Goal: Information Seeking & Learning: Learn about a topic

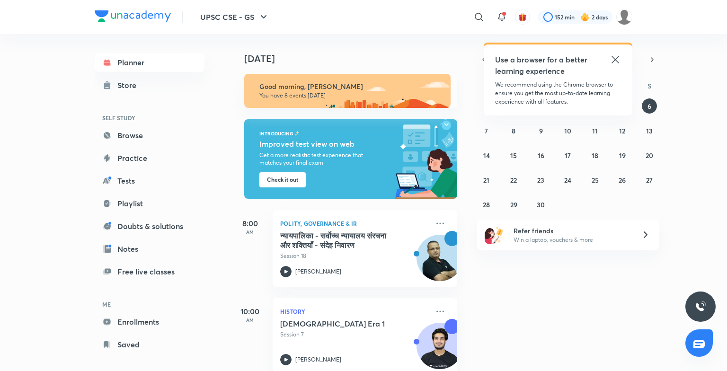
click at [608, 55] on div "Use a browser for a better learning experience" at bounding box center [558, 65] width 126 height 23
click at [626, 57] on div "Use a browser for a better learning experience We recommend using the Chrome br…" at bounding box center [558, 80] width 149 height 71
click at [618, 61] on icon at bounding box center [615, 59] width 11 height 11
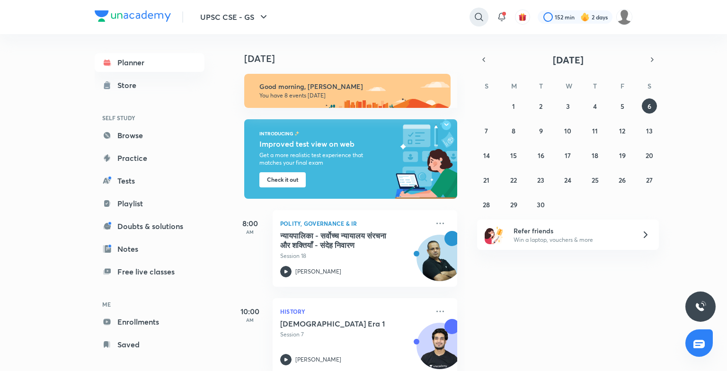
click at [479, 22] on icon at bounding box center [479, 16] width 11 height 11
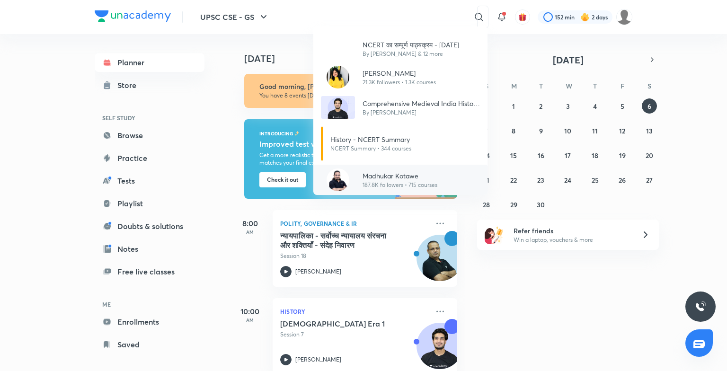
click at [423, 178] on p "Madhukar Kotawe" at bounding box center [400, 176] width 75 height 10
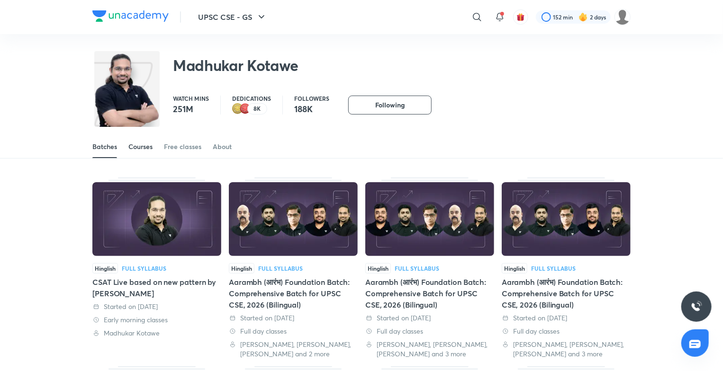
click at [142, 146] on div "Courses" at bounding box center [140, 146] width 24 height 9
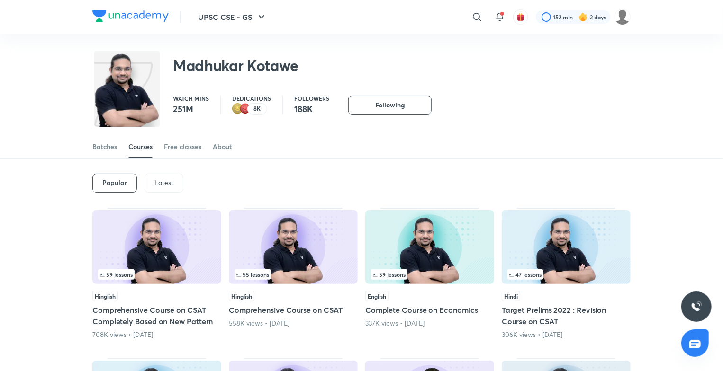
click at [142, 278] on div "59 lessons" at bounding box center [156, 274] width 117 height 10
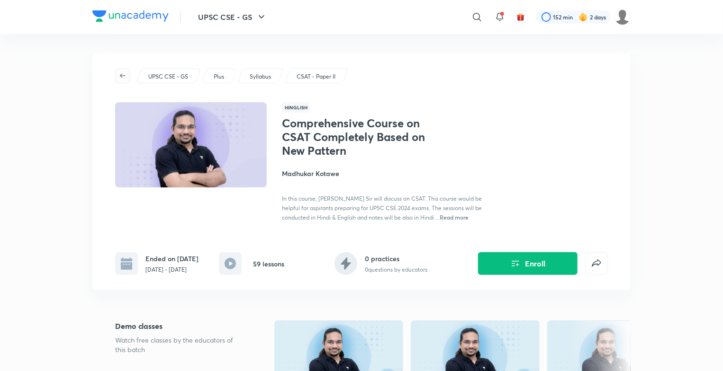
click at [125, 75] on icon "button" at bounding box center [123, 76] width 8 height 8
click at [119, 78] on icon "button" at bounding box center [123, 76] width 8 height 8
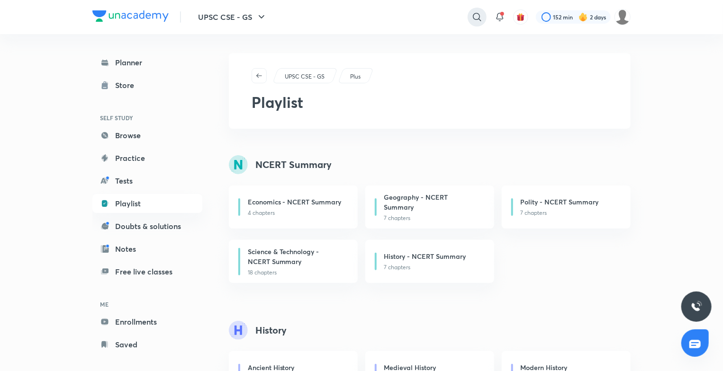
click at [479, 17] on icon at bounding box center [476, 16] width 11 height 11
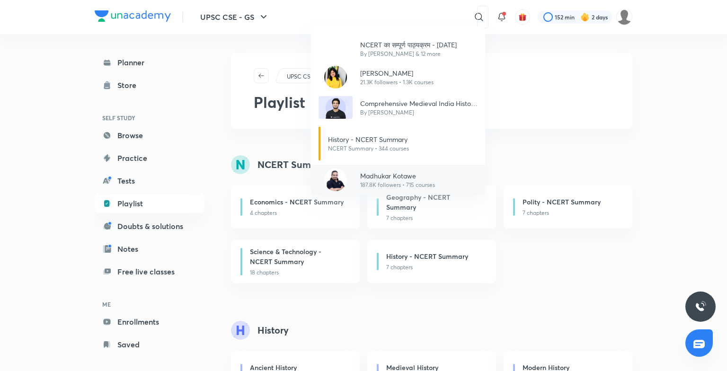
click at [390, 176] on p "Madhukar Kotawe" at bounding box center [397, 176] width 75 height 10
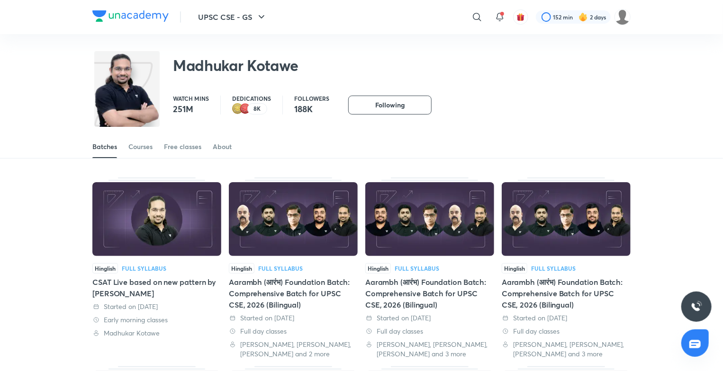
click at [144, 222] on img at bounding box center [156, 219] width 129 height 74
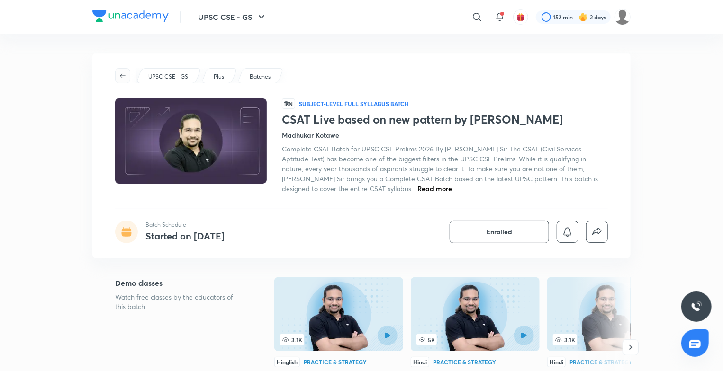
click at [121, 73] on icon "button" at bounding box center [123, 76] width 8 height 8
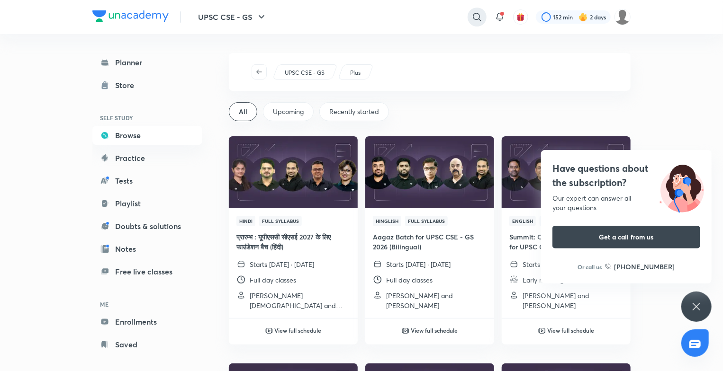
click at [471, 17] on icon at bounding box center [476, 16] width 11 height 11
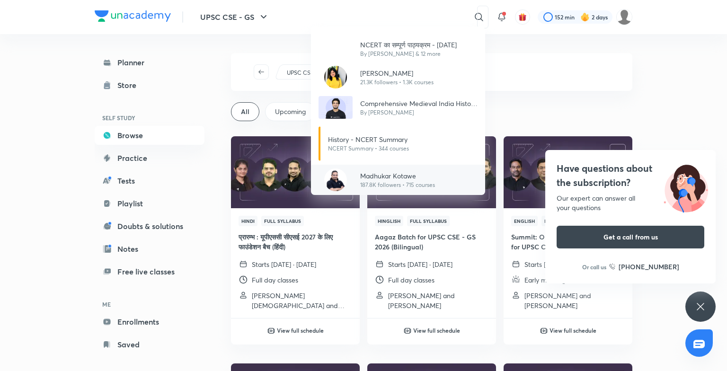
click at [397, 181] on p "187.8K followers • 715 courses" at bounding box center [397, 185] width 75 height 9
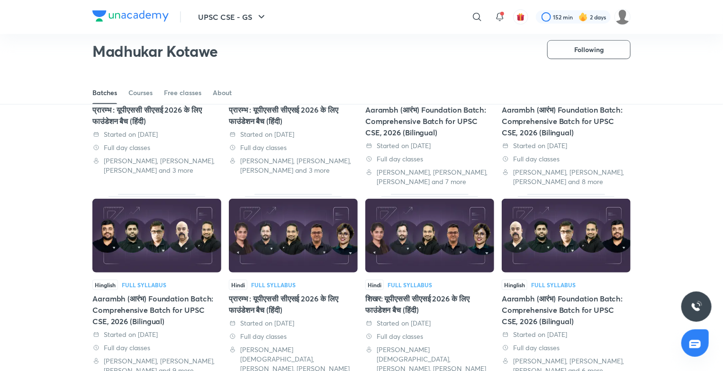
scroll to position [348, 0]
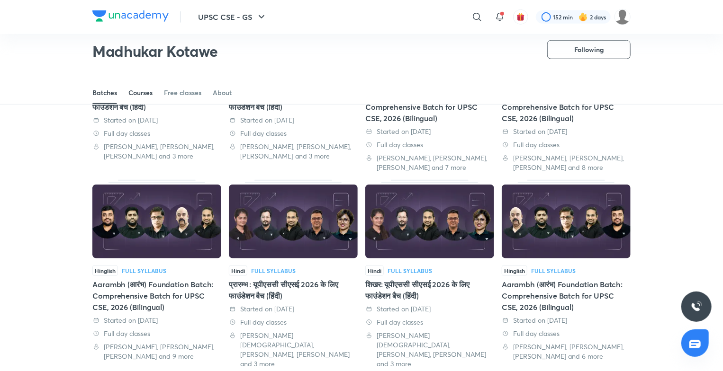
click at [143, 92] on div "Courses" at bounding box center [140, 92] width 24 height 9
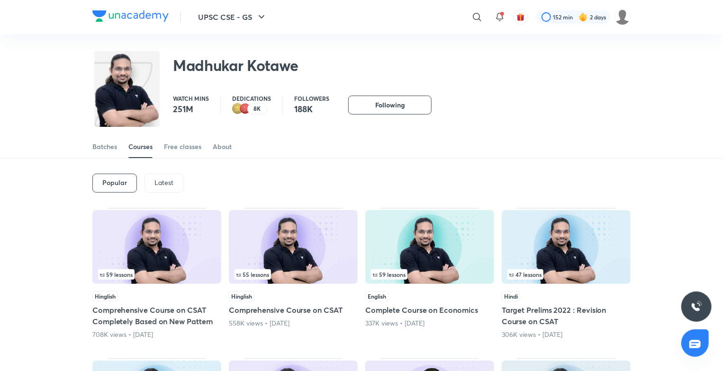
click at [172, 241] on img at bounding box center [156, 247] width 129 height 74
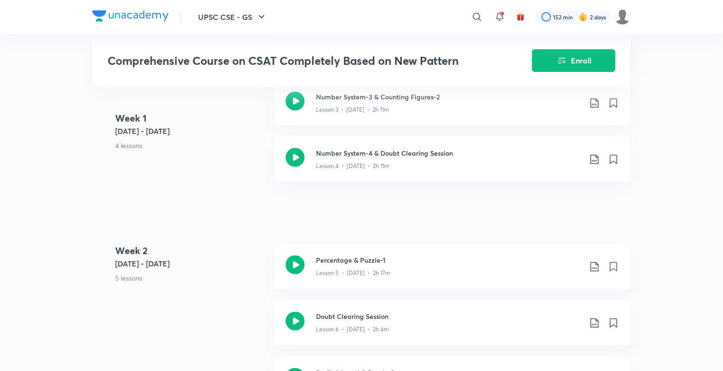
scroll to position [325, 0]
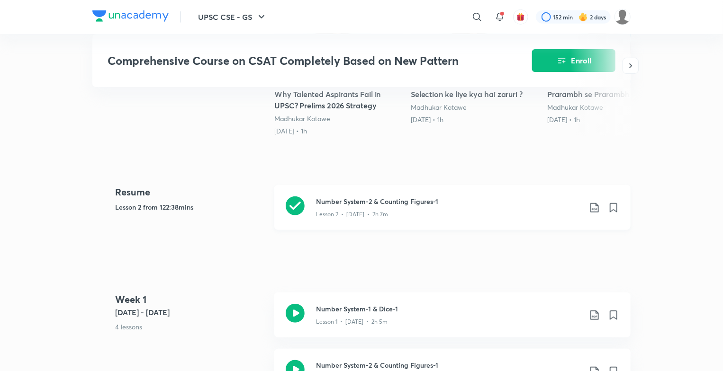
click at [596, 210] on icon at bounding box center [594, 207] width 8 height 9
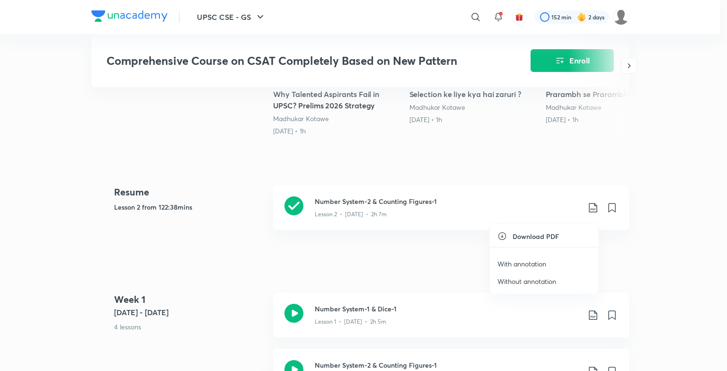
click at [459, 258] on div at bounding box center [363, 185] width 727 height 371
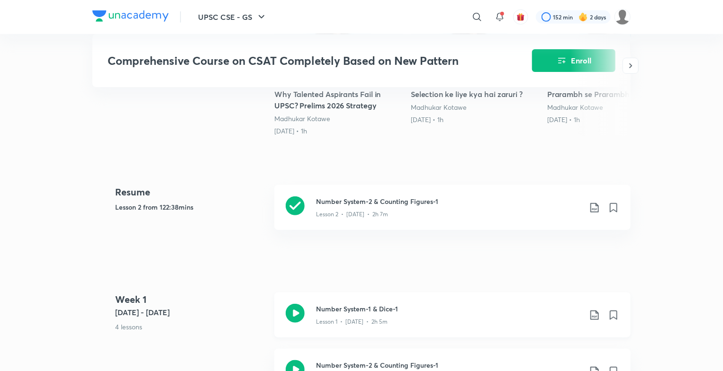
click at [298, 323] on icon at bounding box center [295, 313] width 19 height 19
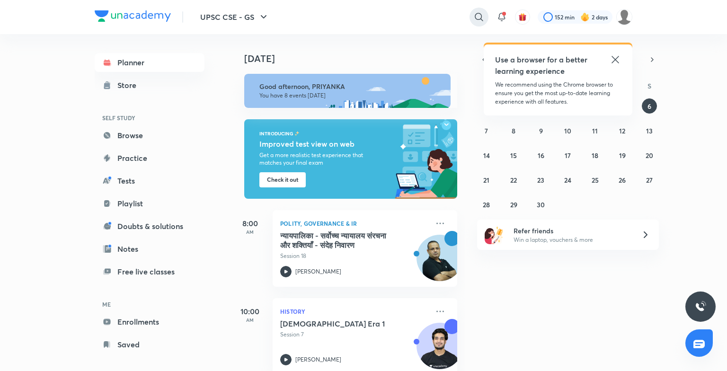
click at [475, 15] on icon at bounding box center [479, 16] width 11 height 11
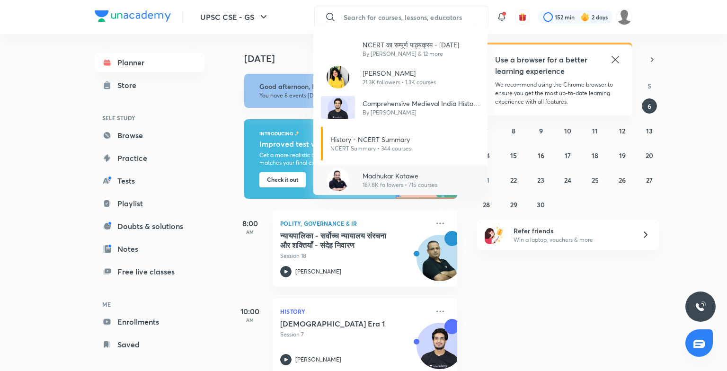
click at [392, 171] on p "Madhukar Kotawe" at bounding box center [400, 176] width 75 height 10
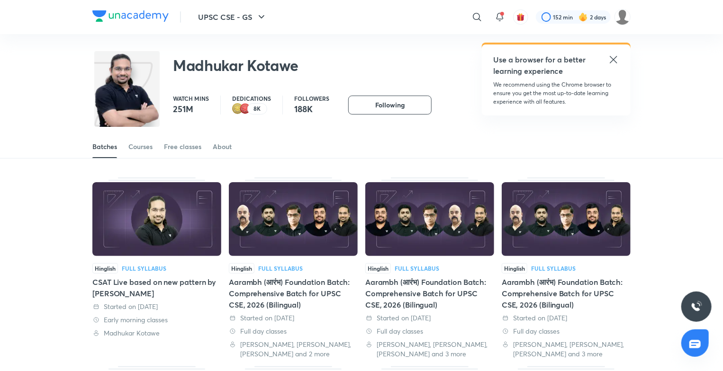
click at [150, 231] on img at bounding box center [156, 219] width 129 height 74
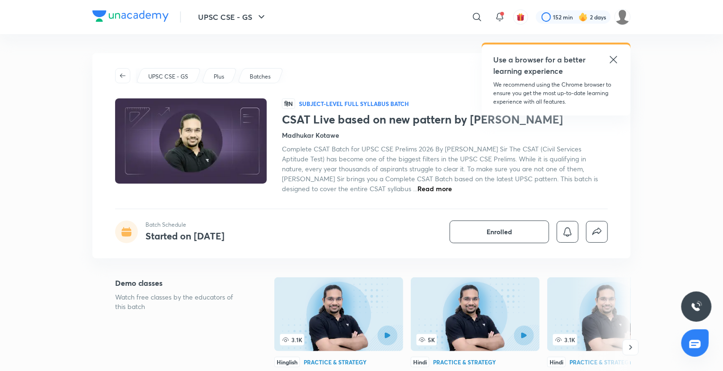
scroll to position [325, 0]
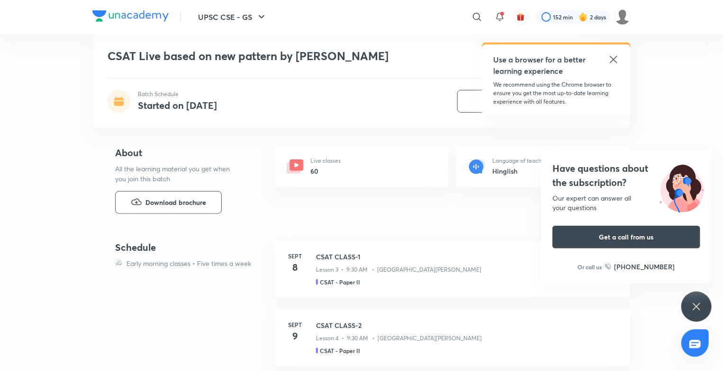
click at [617, 57] on icon at bounding box center [613, 59] width 11 height 11
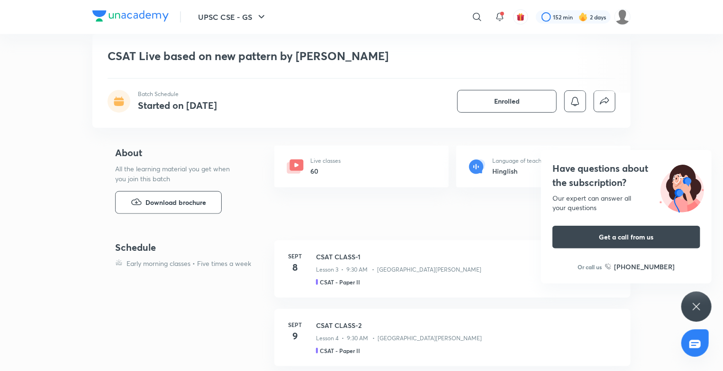
click at [691, 311] on icon at bounding box center [695, 306] width 11 height 11
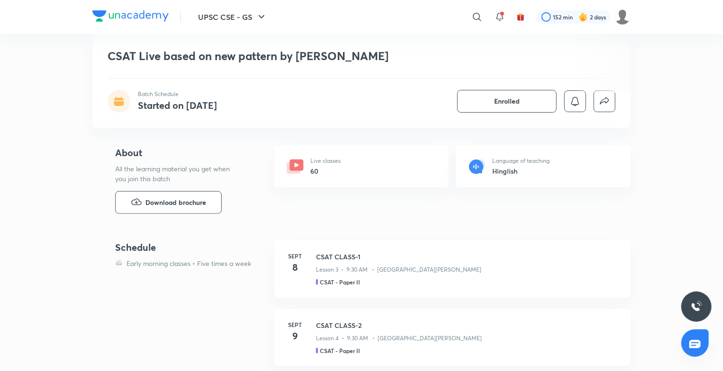
click at [722, 14] on header "UPSC CSE - GS ​ 152 min 2 days" at bounding box center [361, 17] width 723 height 34
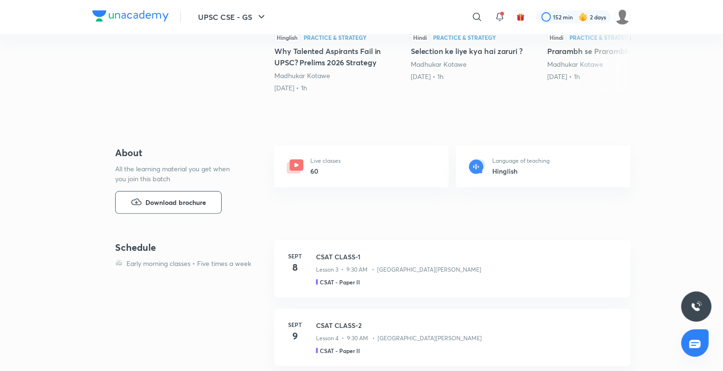
scroll to position [0, 0]
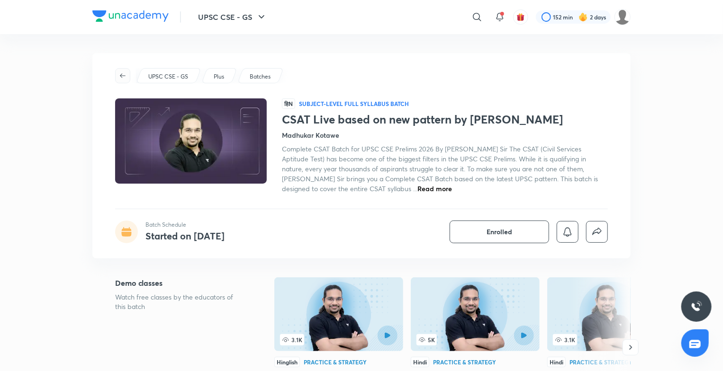
click at [125, 75] on icon "button" at bounding box center [123, 76] width 8 height 8
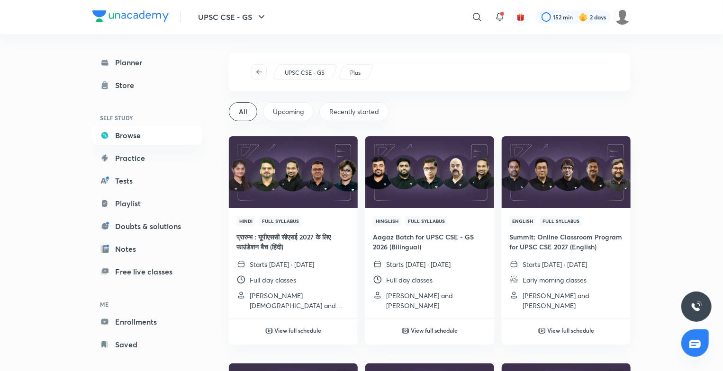
click at [298, 67] on div "UPSC CSE - GS" at bounding box center [304, 71] width 65 height 15
click at [301, 73] on p "UPSC CSE - GS" at bounding box center [305, 73] width 40 height 9
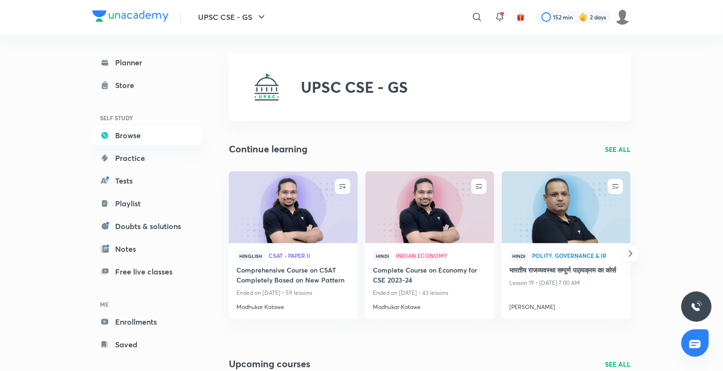
scroll to position [325, 0]
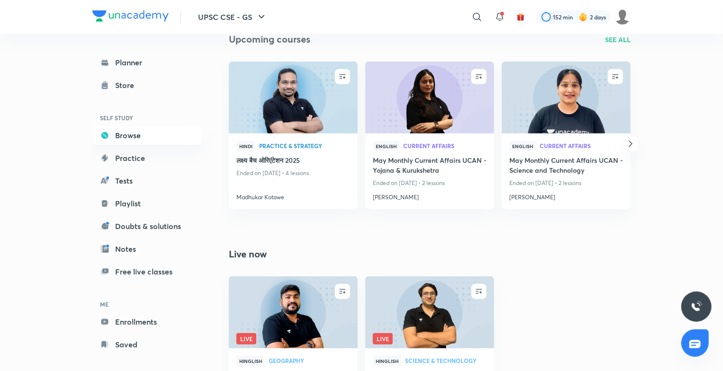
click at [722, 81] on div "UPSC CSE - GS ​ 152 min 2 days Planner Store SELF STUDY Browse Practice Tests P…" at bounding box center [361, 73] width 723 height 797
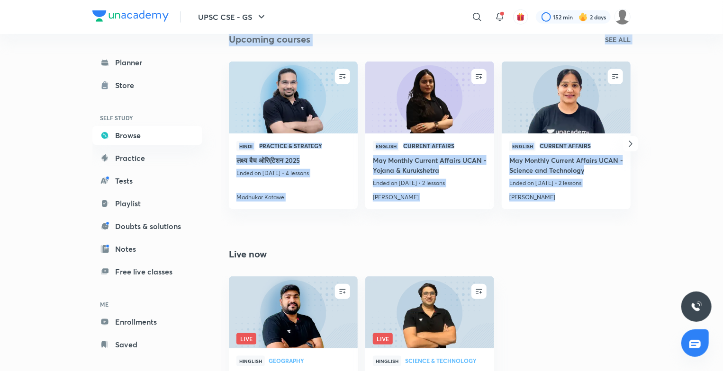
drag, startPoint x: 722, startPoint y: 81, endPoint x: 723, endPoint y: 30, distance: 51.6
click at [722, 30] on html "UPSC CSE - GS ​ 152 min 2 days Planner Store SELF STUDY Browse Practice Tests P…" at bounding box center [361, 73] width 723 height 797
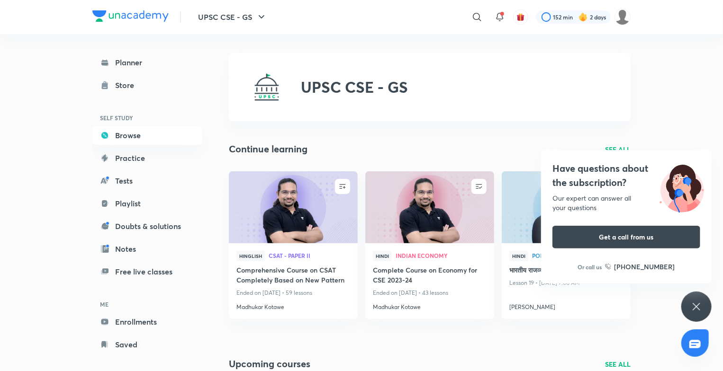
click at [469, 5] on div "UPSC CSE - GS ​ 152 min 2 days" at bounding box center [361, 17] width 538 height 34
click at [469, 8] on div "​" at bounding box center [399, 17] width 174 height 23
click at [484, 16] on div at bounding box center [476, 17] width 19 height 19
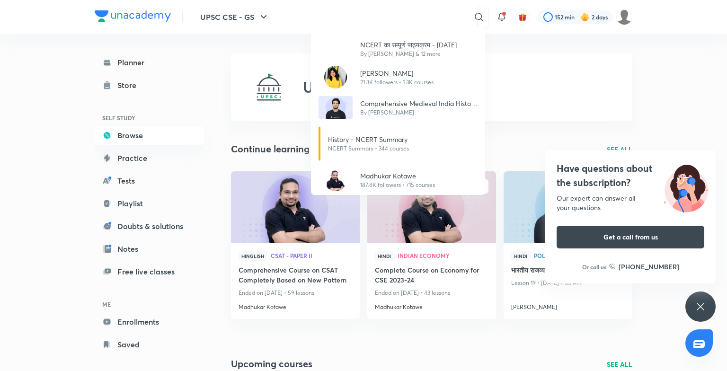
click at [338, 351] on div "NCERT का सम्पूर्ण पाठ्यक्रम - 18th January By Atish Mathur & 12 more Rinku Sing…" at bounding box center [363, 185] width 727 height 371
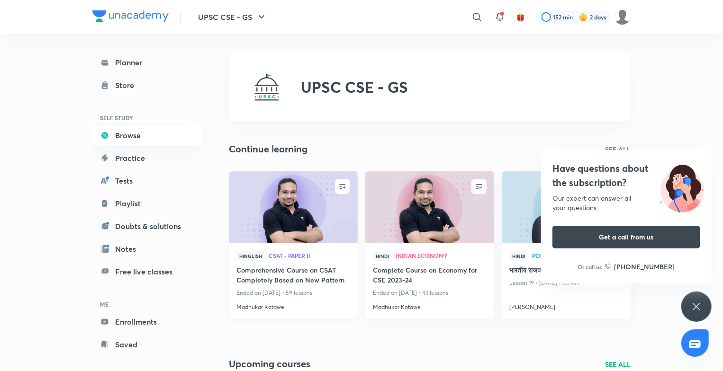
click at [284, 192] on img at bounding box center [292, 206] width 131 height 73
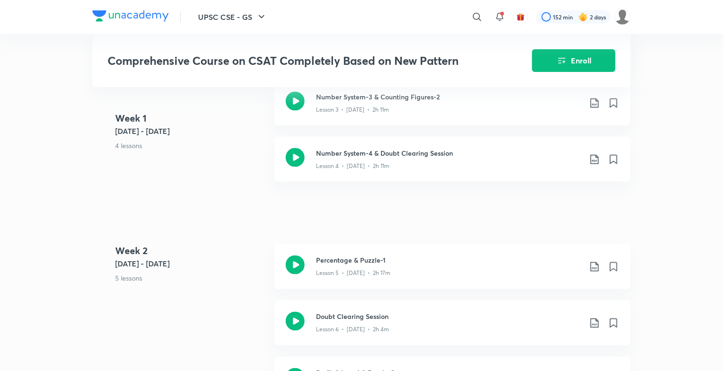
scroll to position [325, 0]
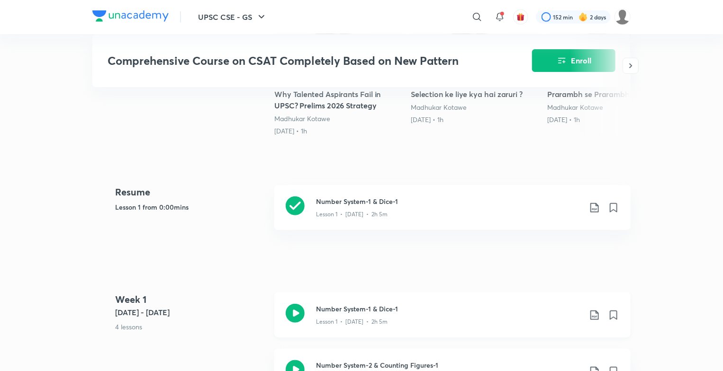
click at [292, 312] on icon at bounding box center [295, 313] width 19 height 19
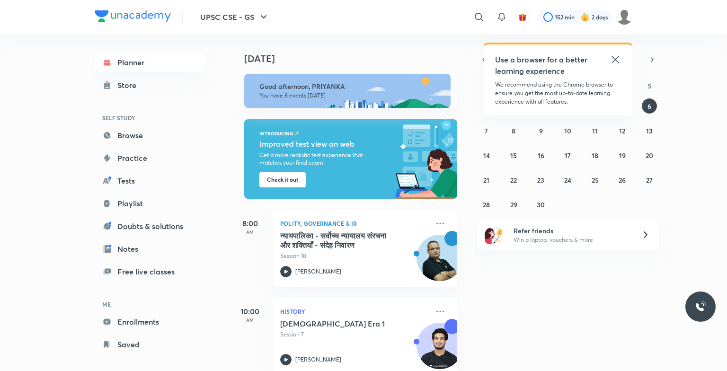
click at [612, 55] on icon at bounding box center [615, 59] width 11 height 11
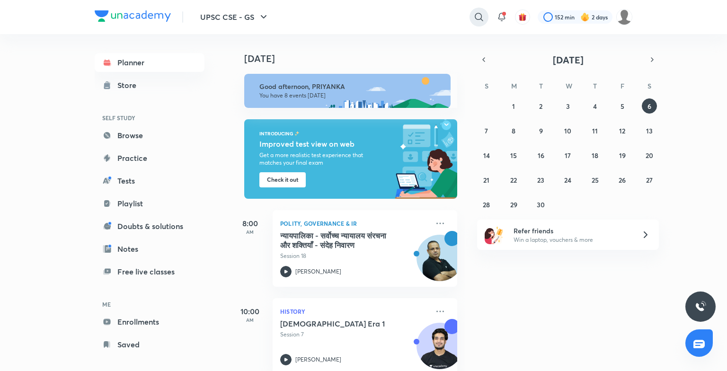
click at [470, 20] on div at bounding box center [479, 17] width 19 height 19
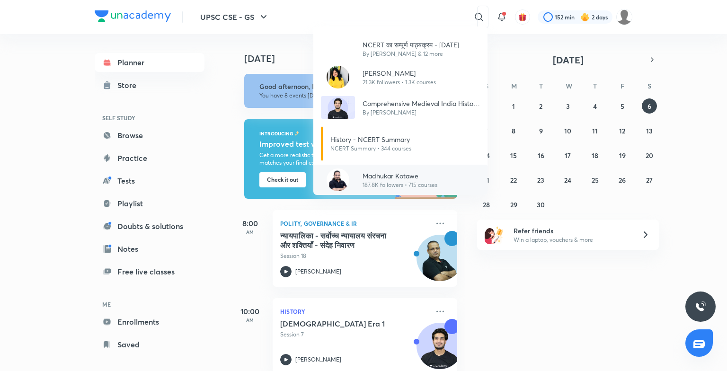
click at [373, 184] on p "187.8K followers • 715 courses" at bounding box center [400, 185] width 75 height 9
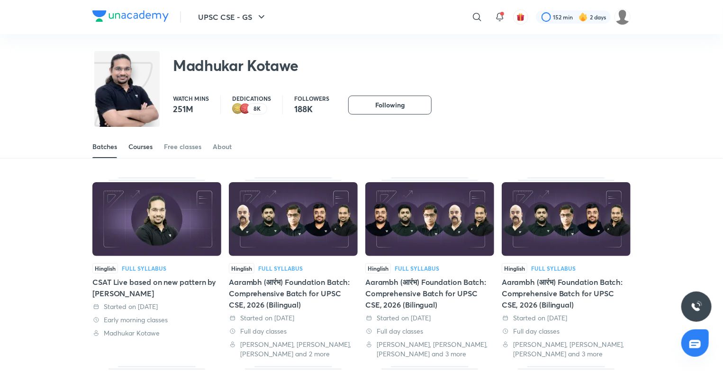
click at [134, 148] on div "Courses" at bounding box center [140, 146] width 24 height 9
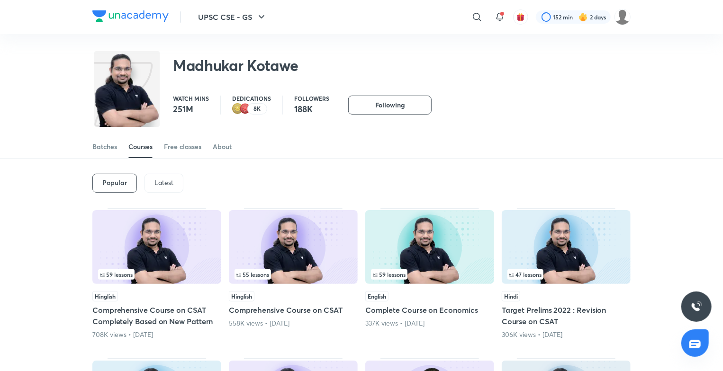
click at [120, 225] on img at bounding box center [156, 247] width 129 height 74
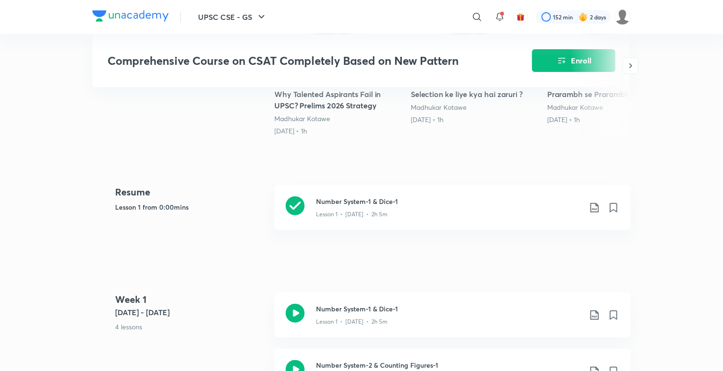
scroll to position [650, 0]
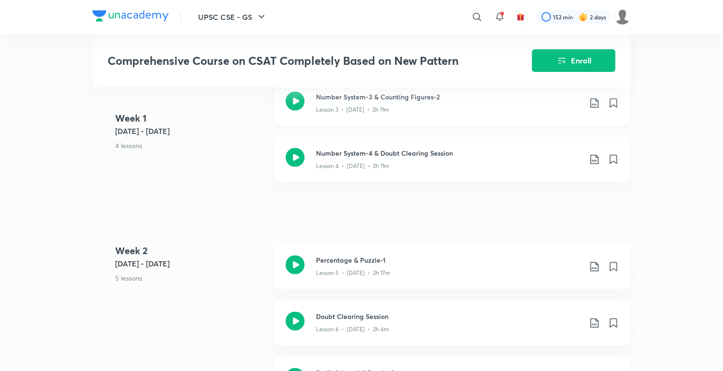
click at [304, 103] on div "Number System-3 & Counting Figures-2 Lesson 3 • Dec 8 • 2h 11m" at bounding box center [452, 103] width 356 height 45
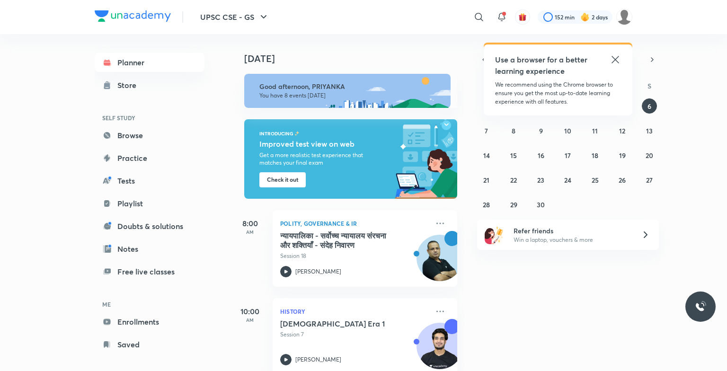
click at [436, 18] on div "​" at bounding box center [401, 17] width 174 height 23
click at [480, 16] on icon at bounding box center [479, 16] width 11 height 11
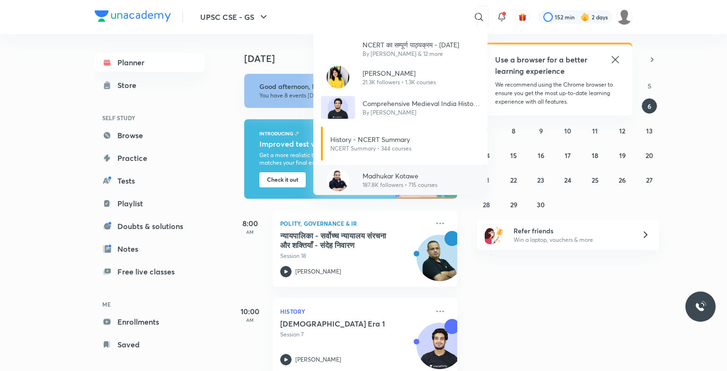
click at [398, 178] on p "Madhukar Kotawe" at bounding box center [400, 176] width 75 height 10
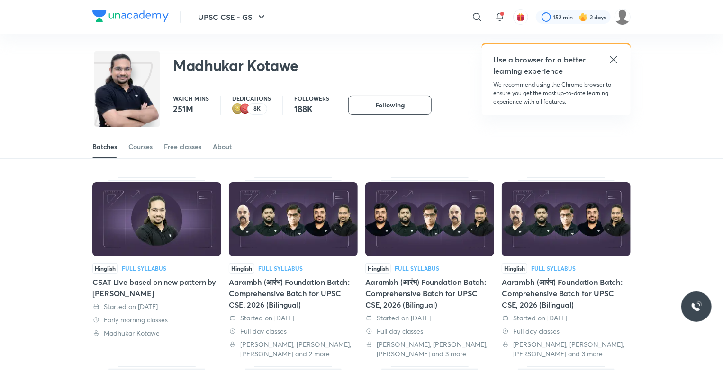
click at [610, 60] on icon at bounding box center [613, 59] width 11 height 11
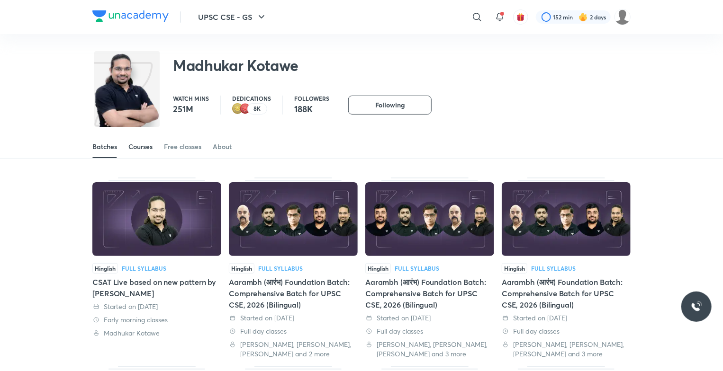
click at [147, 150] on div "Courses" at bounding box center [140, 146] width 24 height 9
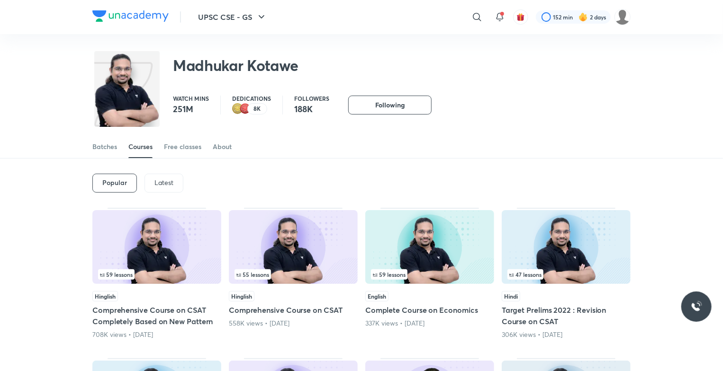
click at [165, 241] on img at bounding box center [156, 247] width 129 height 74
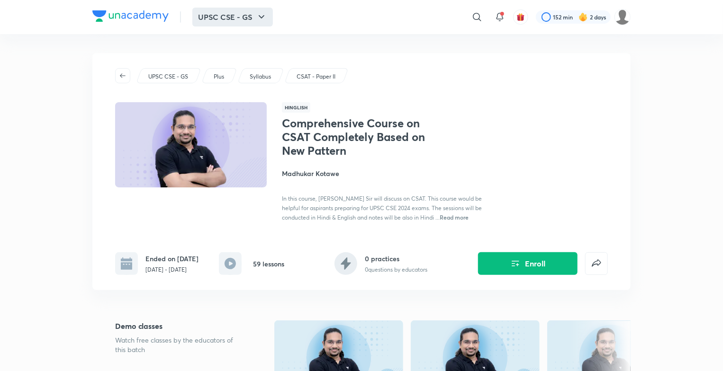
click at [267, 16] on icon "button" at bounding box center [261, 16] width 11 height 11
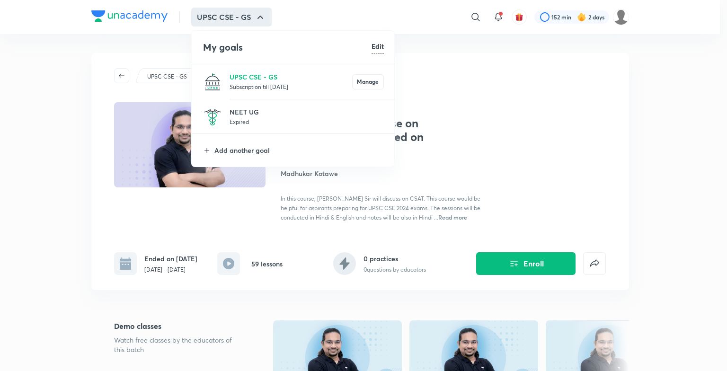
click at [417, 63] on div at bounding box center [363, 185] width 727 height 371
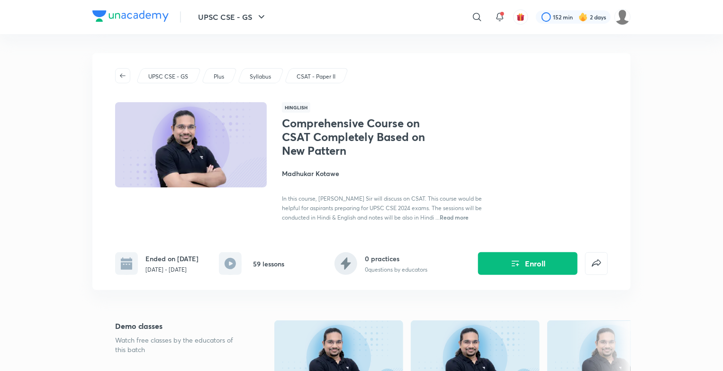
click at [193, 77] on div "UPSC CSE - GS" at bounding box center [168, 75] width 65 height 15
click at [305, 73] on p "CSAT - Paper II" at bounding box center [315, 76] width 39 height 9
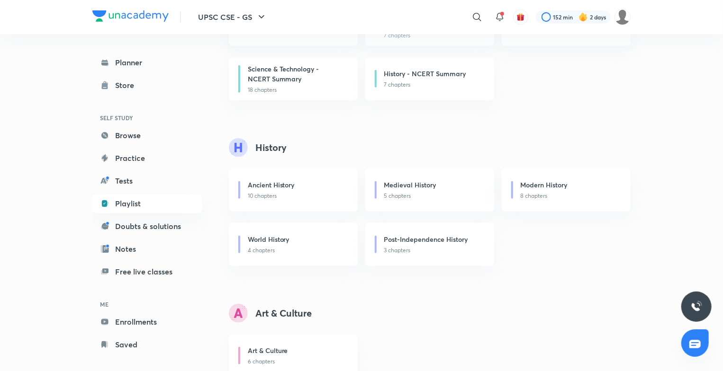
scroll to position [183, 0]
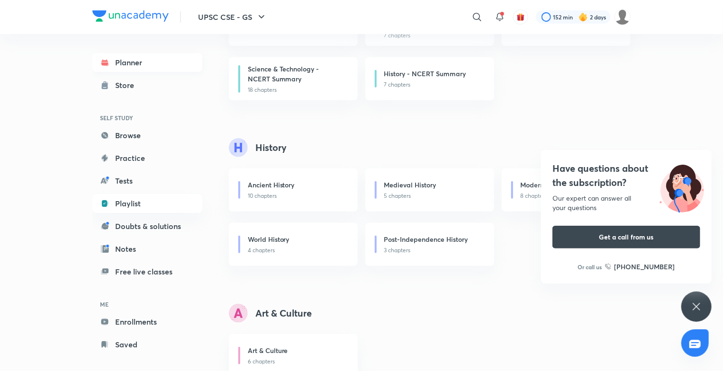
click at [141, 67] on link "Planner" at bounding box center [147, 62] width 110 height 19
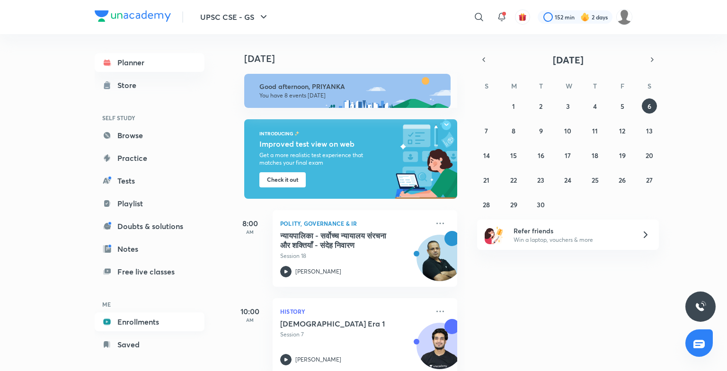
click at [151, 327] on link "Enrollments" at bounding box center [150, 322] width 110 height 19
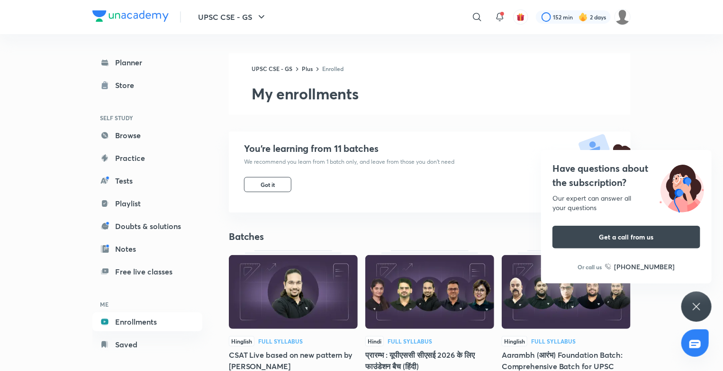
click at [694, 309] on icon at bounding box center [695, 306] width 7 height 7
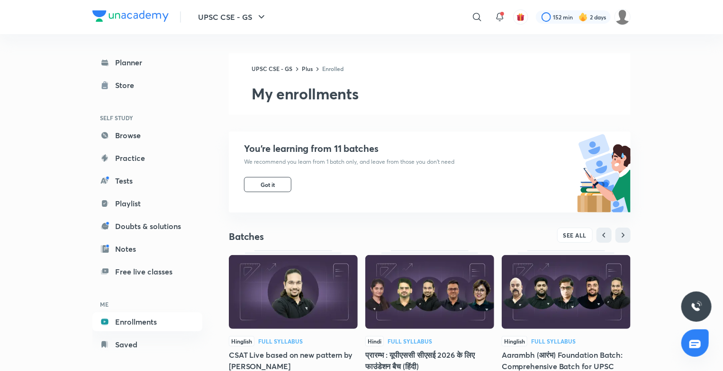
click at [273, 295] on img at bounding box center [293, 292] width 129 height 74
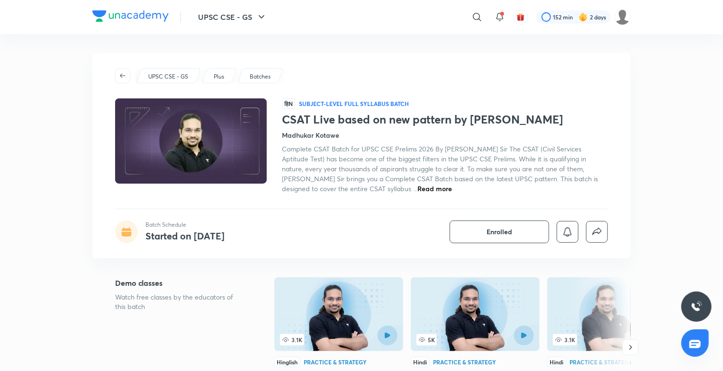
click at [477, 331] on div at bounding box center [504, 336] width 59 height 20
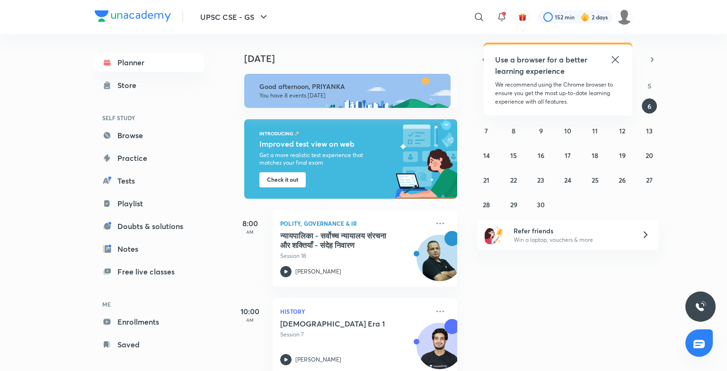
click at [619, 60] on icon at bounding box center [615, 59] width 11 height 11
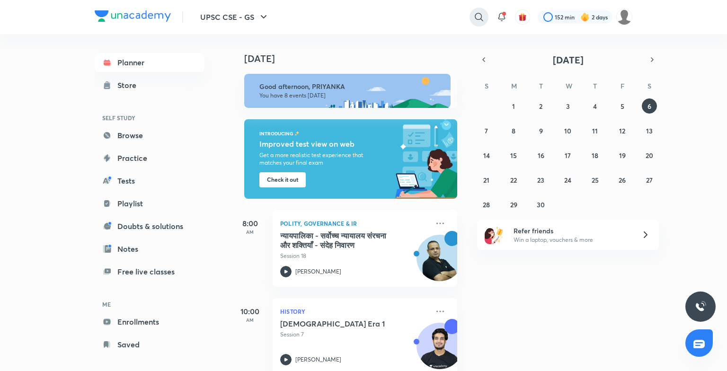
click at [475, 15] on icon at bounding box center [479, 16] width 11 height 11
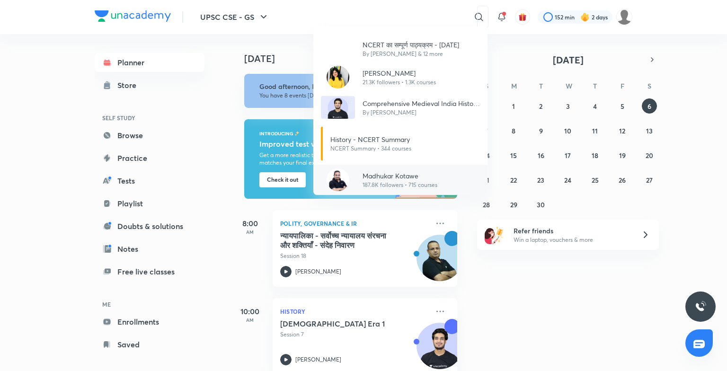
click at [410, 175] on p "Madhukar Kotawe" at bounding box center [400, 176] width 75 height 10
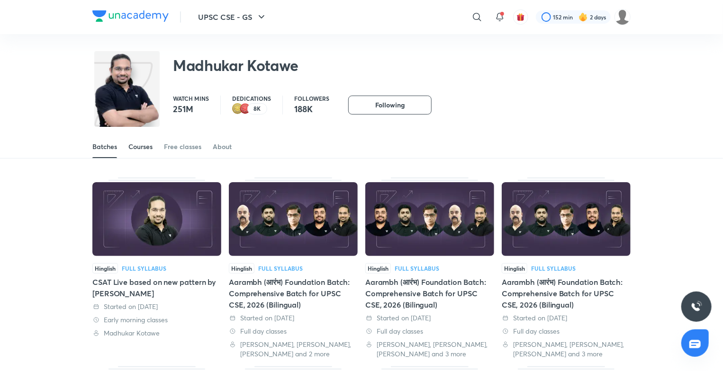
click at [140, 148] on div "Courses" at bounding box center [140, 146] width 24 height 9
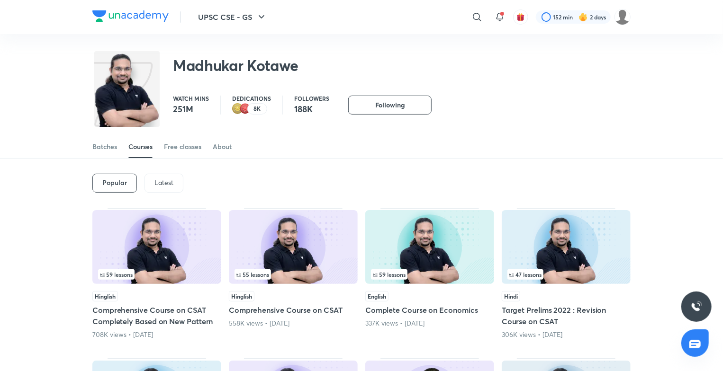
click at [170, 287] on div "59 lessons Hinglish Comprehensive Course on CSAT Completely Based on New Patter…" at bounding box center [156, 274] width 129 height 132
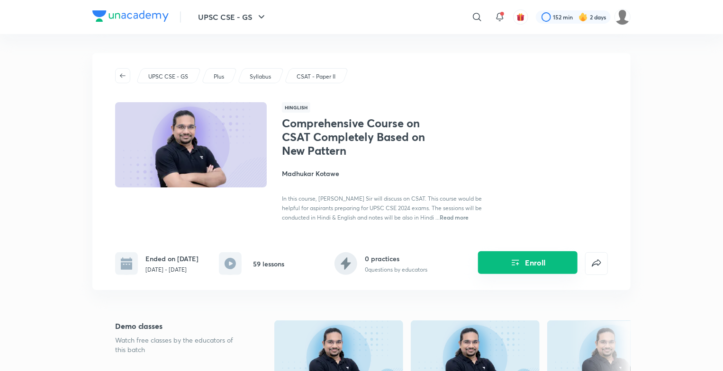
click at [502, 263] on button "Enroll" at bounding box center [527, 262] width 99 height 23
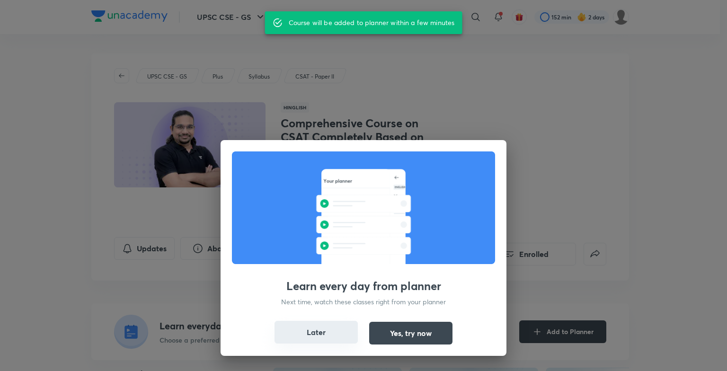
click at [319, 332] on button "Later" at bounding box center [316, 332] width 83 height 23
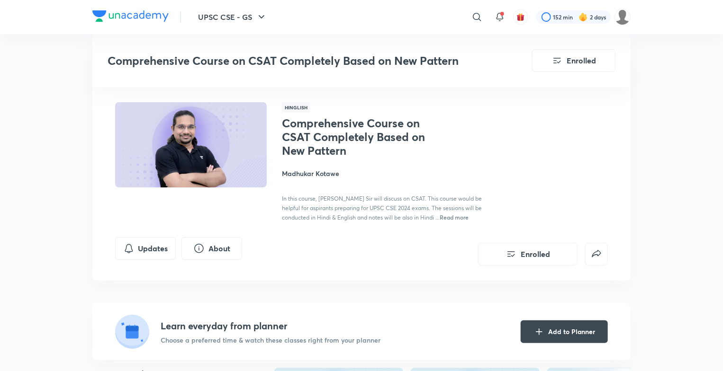
scroll to position [325, 0]
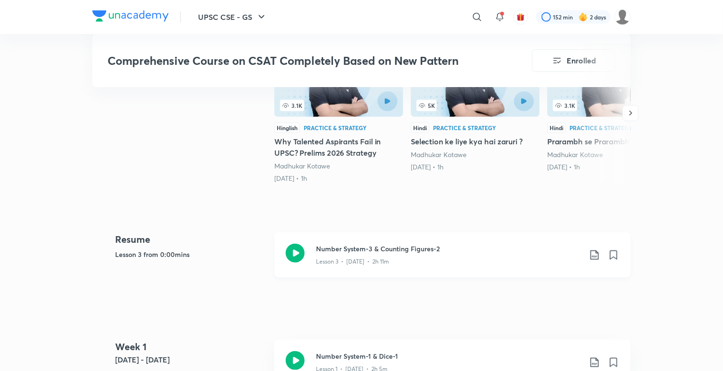
click at [412, 248] on h3 "Number System-3 & Counting Figures-2" at bounding box center [448, 249] width 265 height 10
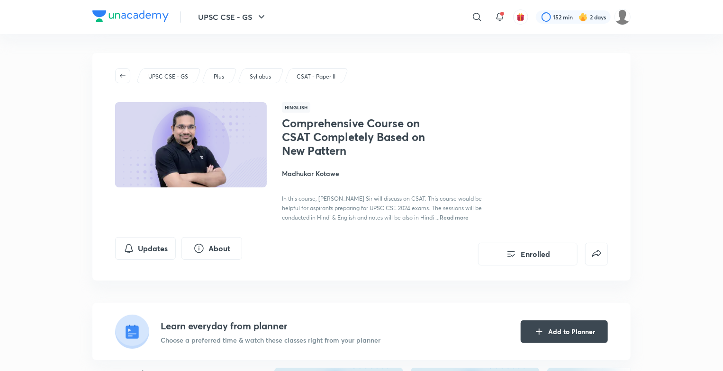
click at [314, 78] on p "CSAT - Paper II" at bounding box center [315, 76] width 39 height 9
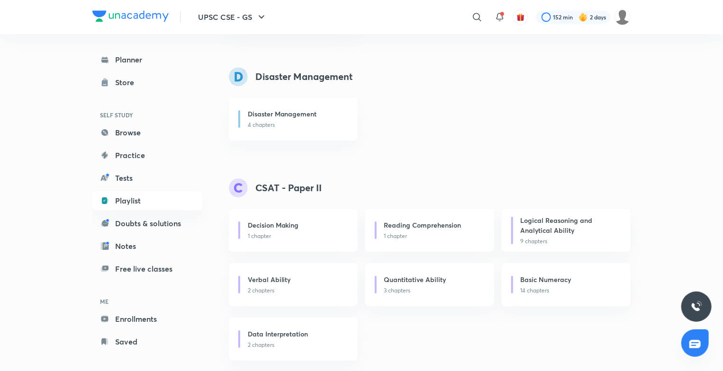
scroll to position [1482, 0]
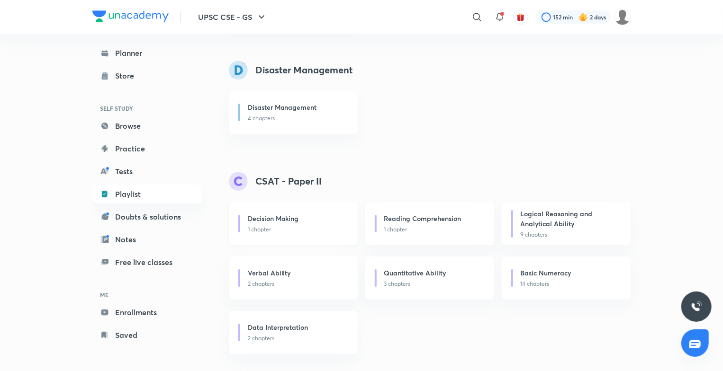
click at [275, 231] on p "1 chapter" at bounding box center [297, 229] width 98 height 9
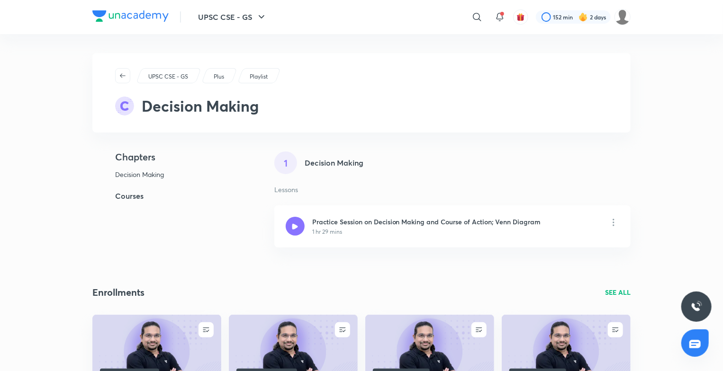
scroll to position [325, 0]
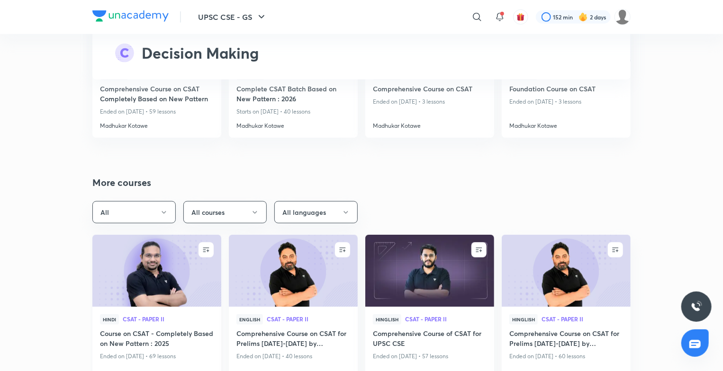
click at [172, 287] on img at bounding box center [156, 270] width 131 height 73
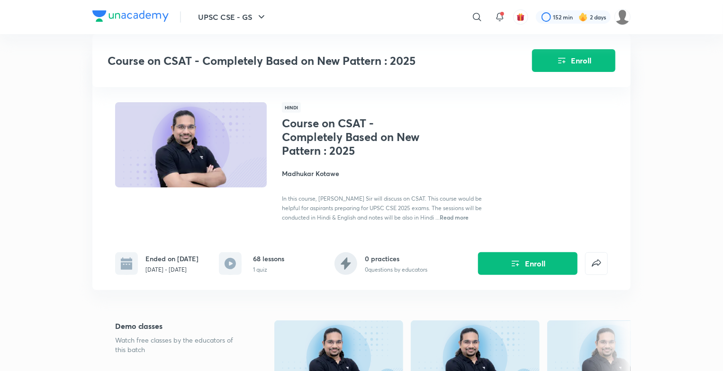
scroll to position [325, 0]
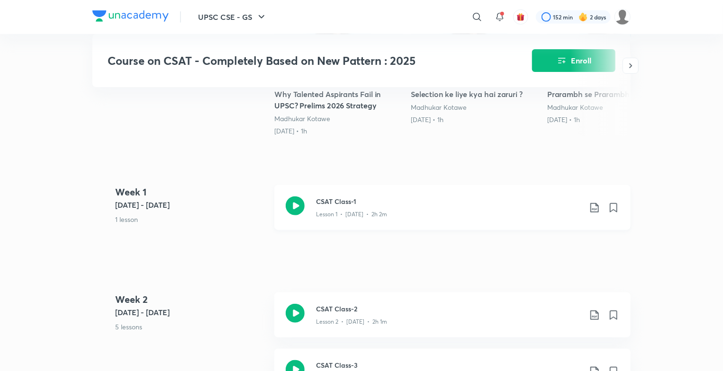
click at [294, 215] on icon at bounding box center [295, 206] width 19 height 19
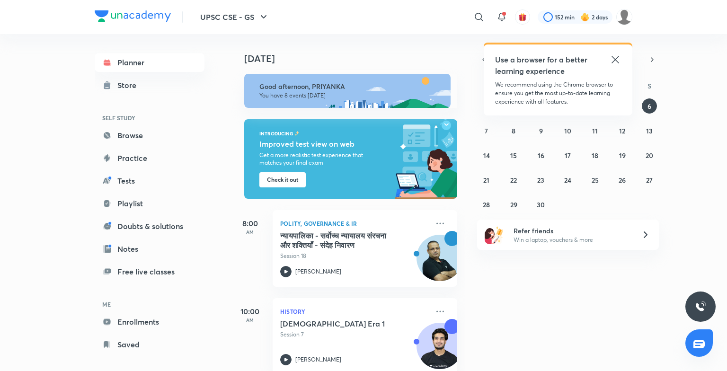
click at [618, 58] on icon at bounding box center [615, 59] width 11 height 11
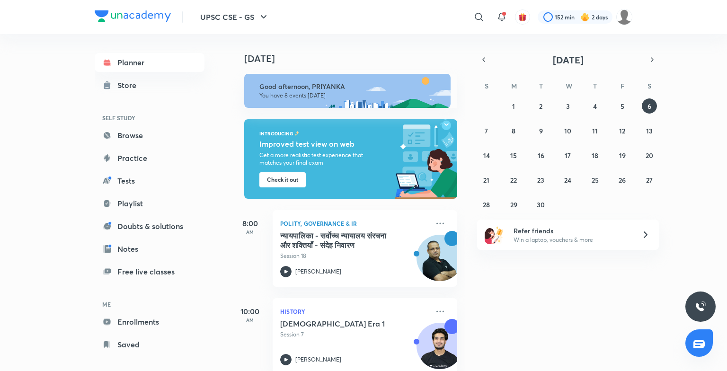
click at [219, 366] on div "Planner Store SELF STUDY Browse Practice Tests Playlist Doubts & solutions Note…" at bounding box center [159, 202] width 129 height 337
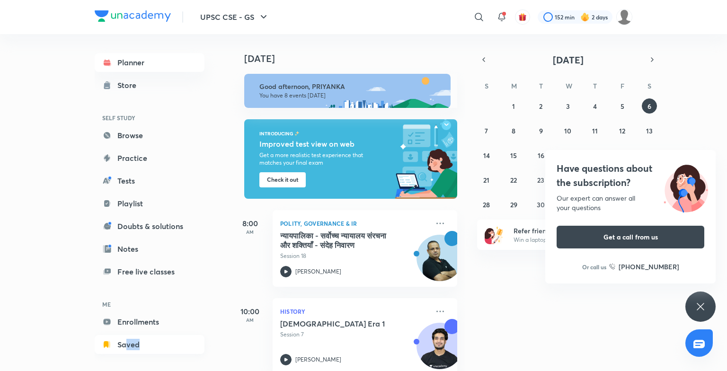
drag, startPoint x: 219, startPoint y: 366, endPoint x: 127, endPoint y: 342, distance: 94.9
click at [127, 342] on div "Planner Store SELF STUDY Browse Practice Tests Playlist Doubts & solutions Note…" at bounding box center [159, 202] width 129 height 337
click at [127, 342] on link "Saved" at bounding box center [150, 344] width 110 height 19
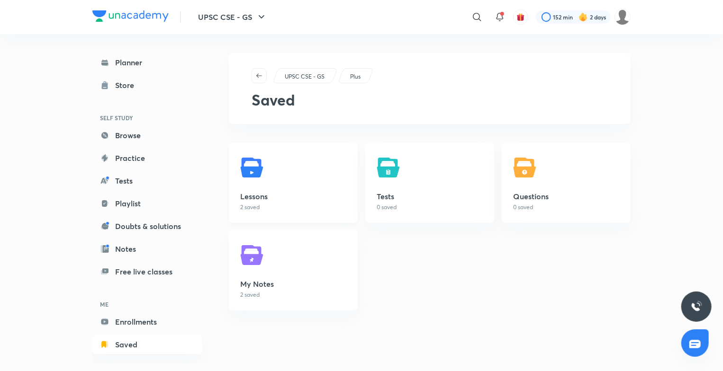
click at [256, 205] on p "2 saved" at bounding box center [293, 207] width 106 height 9
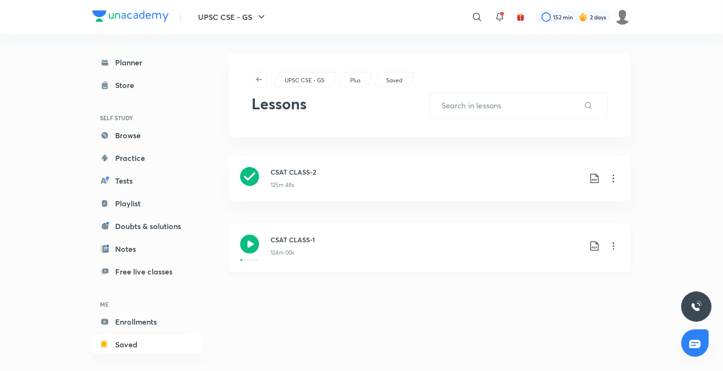
click at [253, 247] on icon at bounding box center [249, 244] width 19 height 19
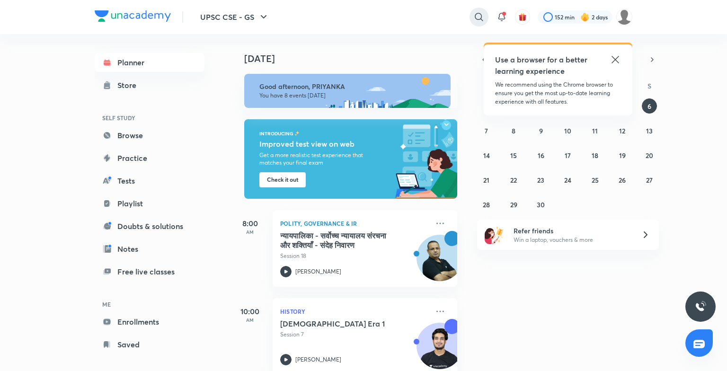
click at [471, 19] on div at bounding box center [479, 17] width 19 height 19
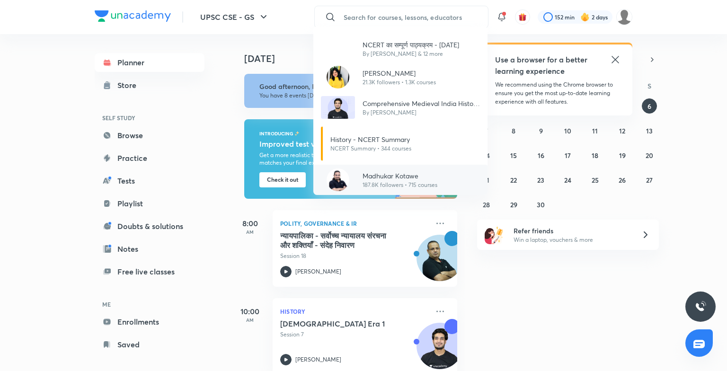
click at [403, 181] on p "187.8K followers • 715 courses" at bounding box center [400, 185] width 75 height 9
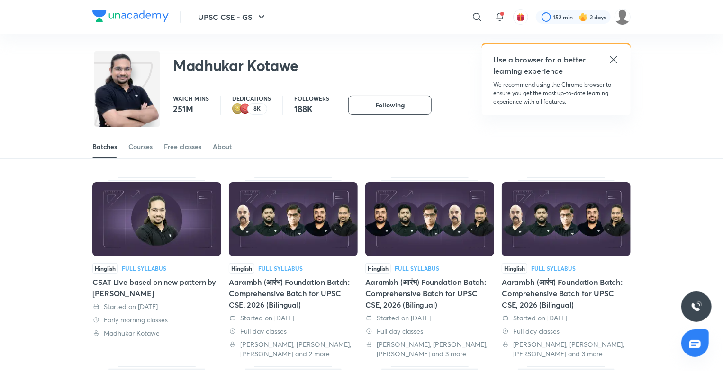
click at [154, 142] on div "Batches Courses Free classes About" at bounding box center [361, 146] width 538 height 23
click at [153, 220] on img at bounding box center [156, 219] width 129 height 74
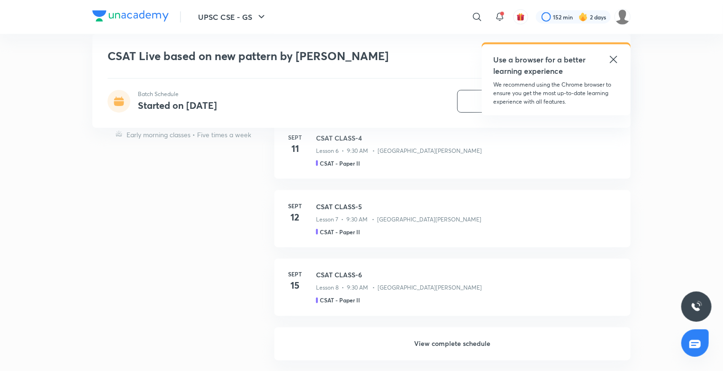
scroll to position [325, 0]
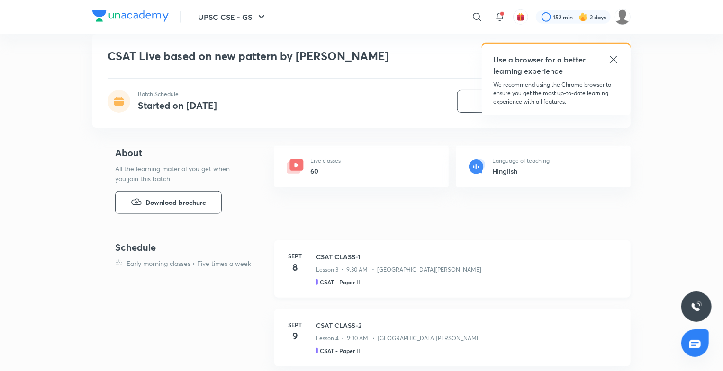
click at [356, 273] on p "Lesson 3 • 9:30 AM • Madhukar Kotawe" at bounding box center [398, 270] width 165 height 9
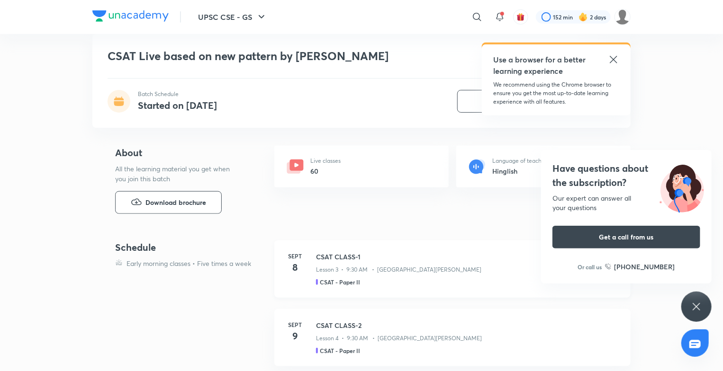
click at [322, 256] on h3 "CSAT CLASS-1" at bounding box center [467, 257] width 303 height 10
click at [614, 55] on icon at bounding box center [613, 59] width 11 height 11
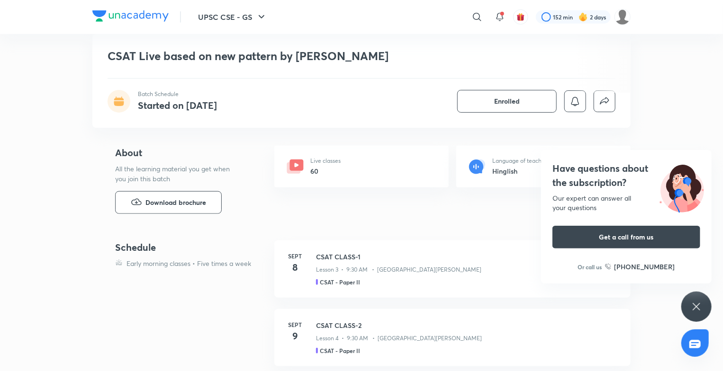
click at [701, 310] on icon at bounding box center [695, 306] width 11 height 11
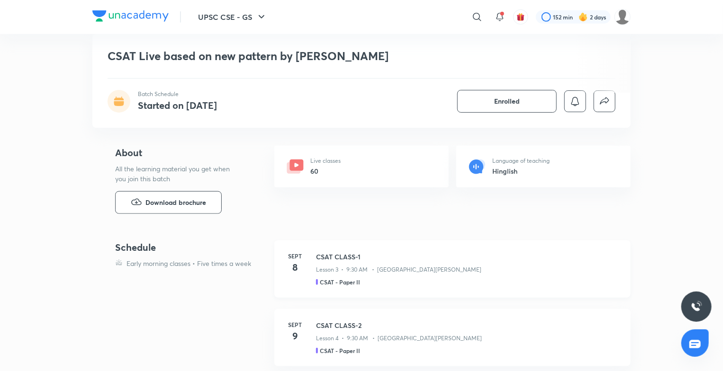
click at [349, 261] on h3 "CSAT CLASS-1" at bounding box center [467, 257] width 303 height 10
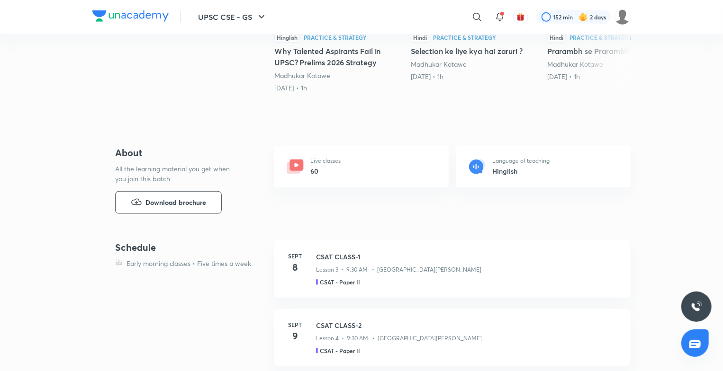
scroll to position [0, 0]
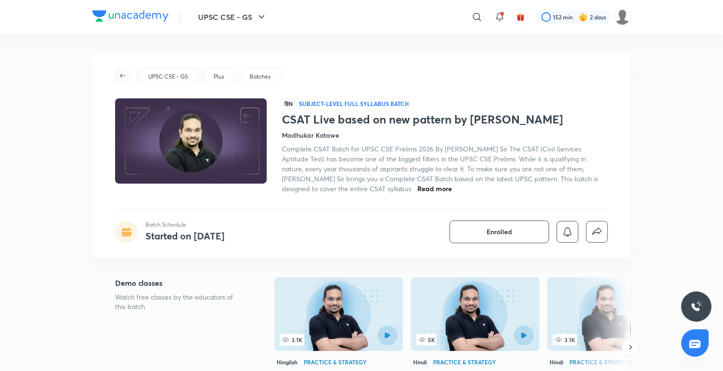
click at [128, 76] on span "button" at bounding box center [123, 76] width 14 height 8
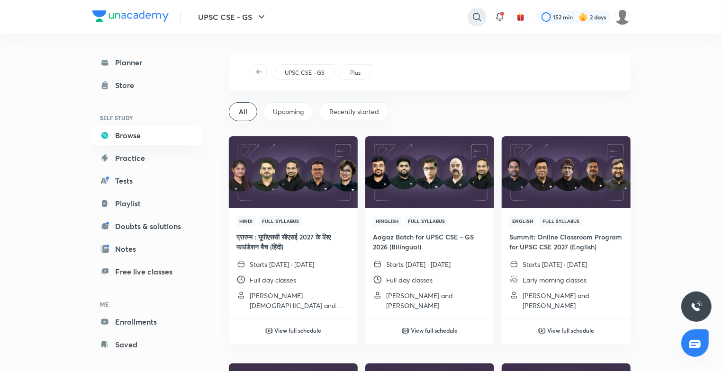
click at [469, 10] on div at bounding box center [476, 17] width 19 height 19
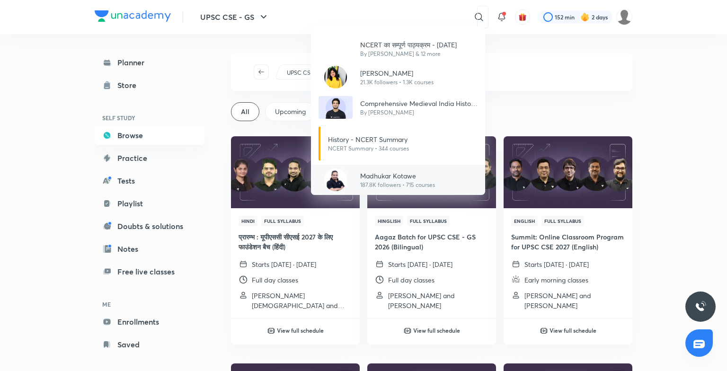
click at [406, 178] on p "Madhukar Kotawe" at bounding box center [397, 176] width 75 height 10
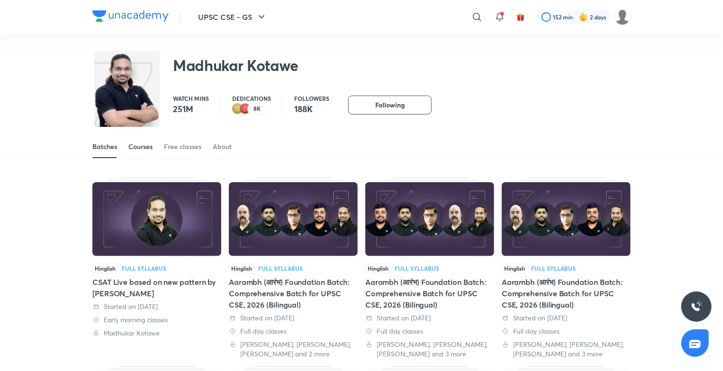
click at [152, 142] on div "Courses" at bounding box center [140, 146] width 24 height 9
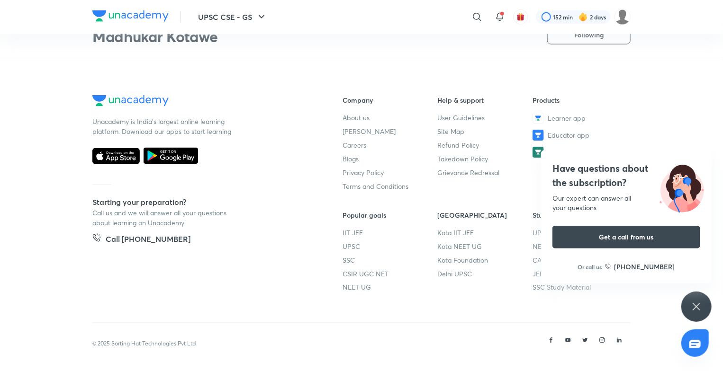
scroll to position [294, 0]
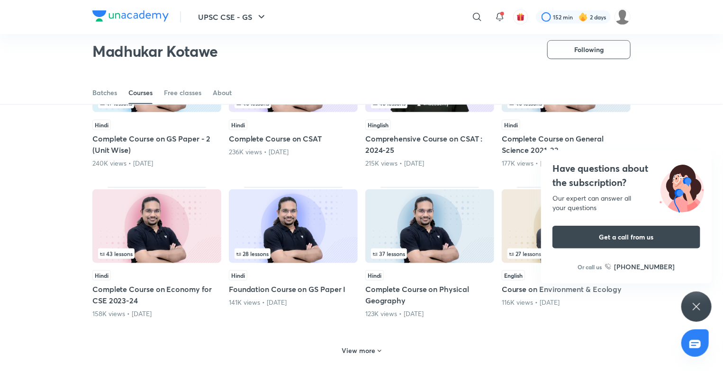
click at [722, 71] on div "Madhukar Kotawe Following" at bounding box center [361, 46] width 723 height 52
click at [445, 112] on div "46 lessons" at bounding box center [429, 75] width 129 height 75
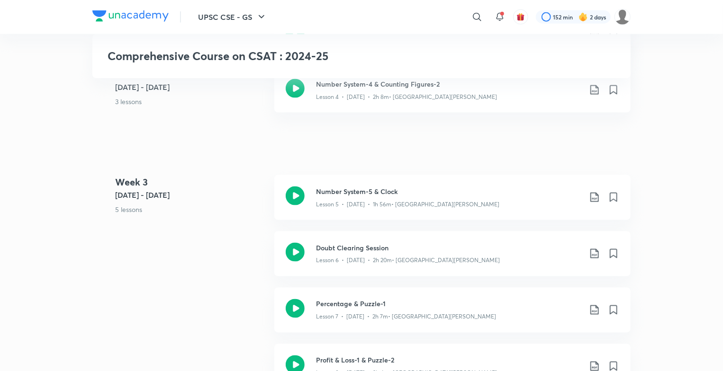
scroll to position [975, 0]
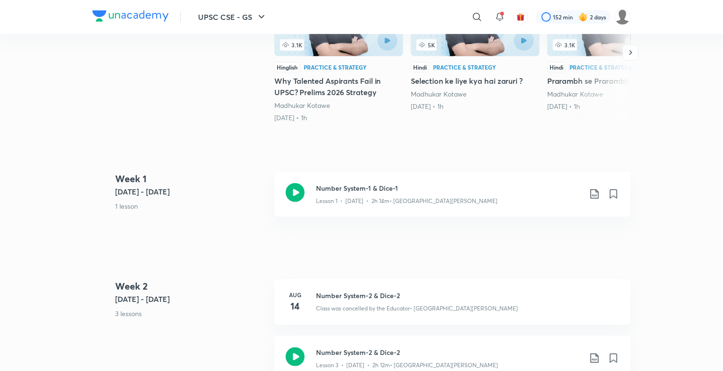
scroll to position [0, 0]
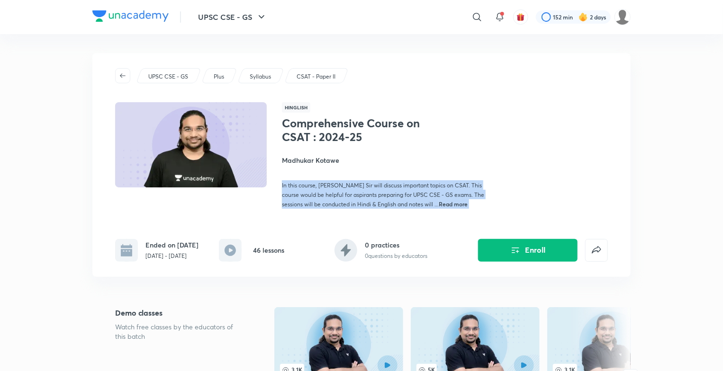
drag, startPoint x: 719, startPoint y: 174, endPoint x: 727, endPoint y: 189, distance: 17.4
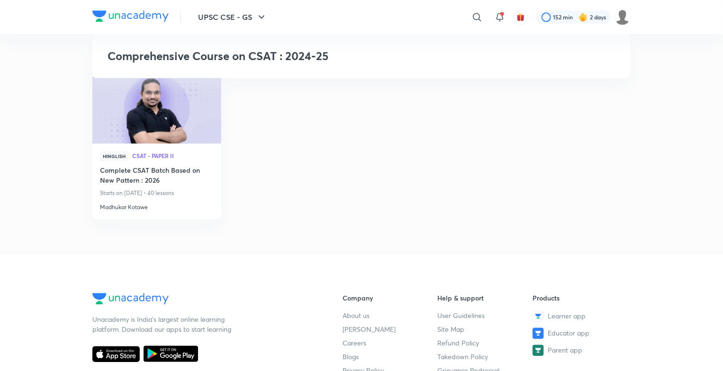
scroll to position [1099, 0]
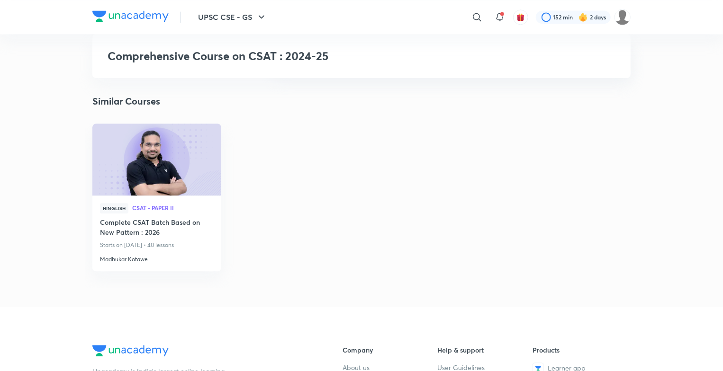
click at [140, 184] on img at bounding box center [156, 159] width 131 height 73
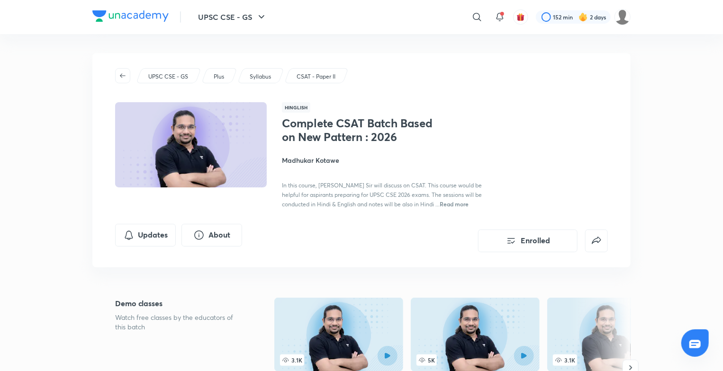
scroll to position [325, 0]
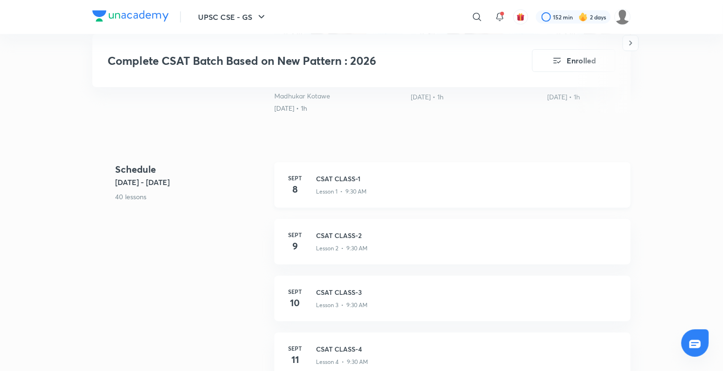
click at [316, 179] on h3 "CSAT CLASS-1" at bounding box center [467, 179] width 303 height 10
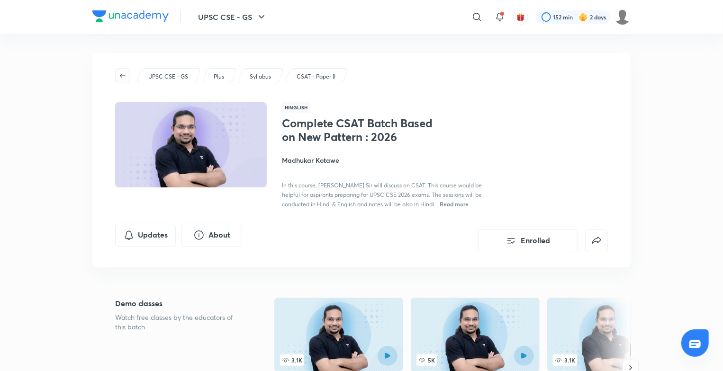
click at [122, 80] on button "button" at bounding box center [122, 75] width 15 height 15
click at [123, 72] on icon "button" at bounding box center [123, 76] width 8 height 8
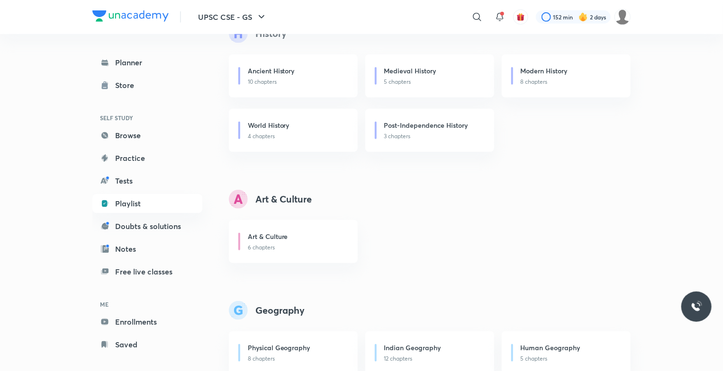
click at [123, 72] on div "Planner Store SELF STUDY Browse Practice Tests Playlist Doubts & solutions Note…" at bounding box center [147, 203] width 110 height 301
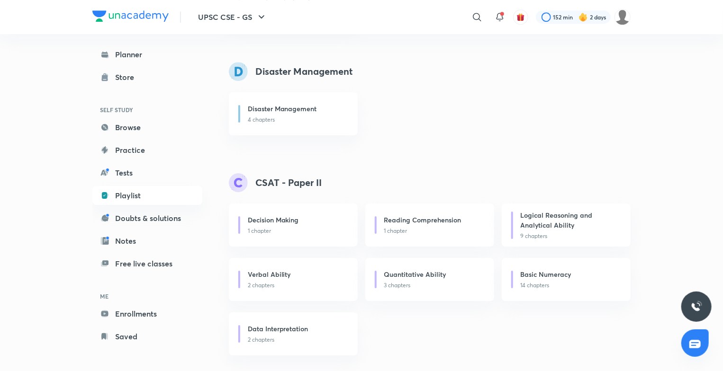
scroll to position [1482, 0]
click at [260, 228] on p "1 chapter" at bounding box center [297, 229] width 98 height 9
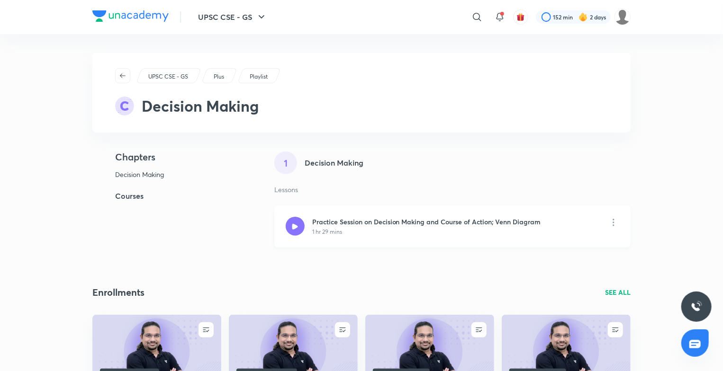
click at [369, 234] on div "1 hr 29 mins" at bounding box center [426, 232] width 229 height 9
drag, startPoint x: 369, startPoint y: 234, endPoint x: 415, endPoint y: 260, distance: 52.6
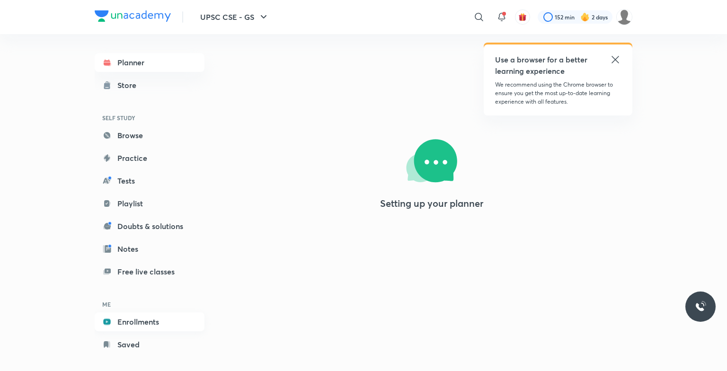
click at [150, 324] on link "Enrollments" at bounding box center [150, 322] width 110 height 19
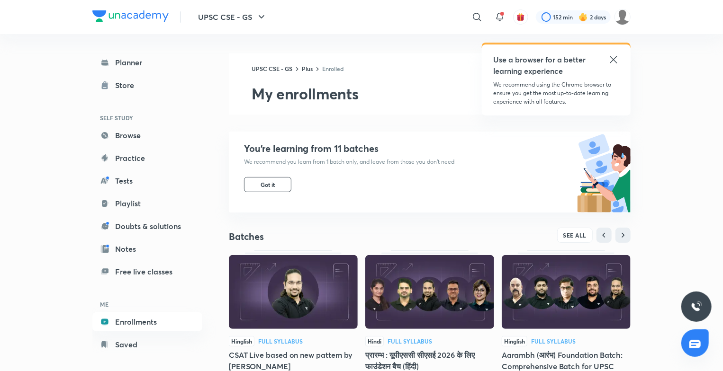
click at [722, 319] on div "UPSC CSE - GS ​ Use a browser for a better learning experience We recommend usi…" at bounding box center [361, 334] width 723 height 669
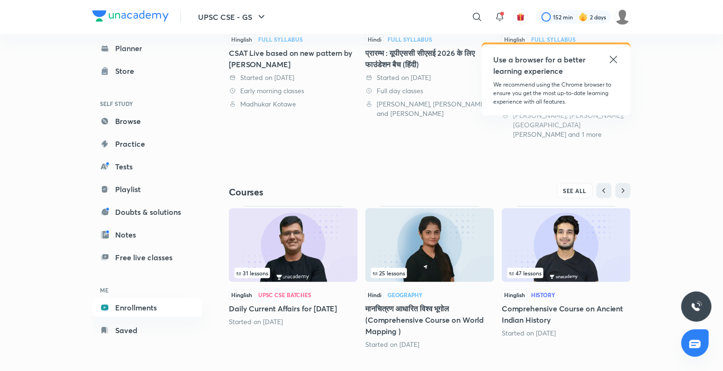
click at [606, 335] on div "47 lessons Hinglish History Comprehensive Course on Ancient Indian History Star…" at bounding box center [565, 293] width 129 height 175
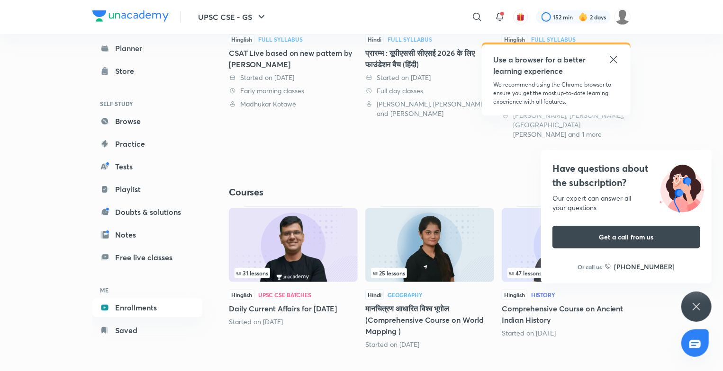
click at [606, 335] on div "47 lessons Hinglish History Comprehensive Course on Ancient Indian History Star…" at bounding box center [565, 293] width 129 height 175
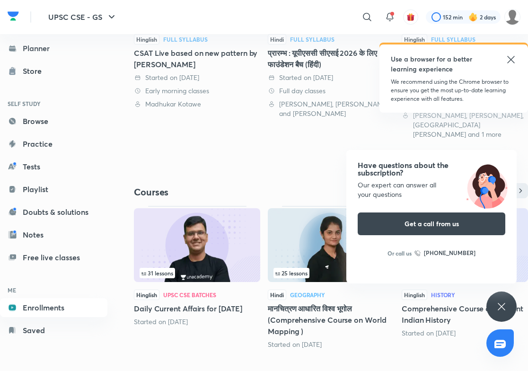
click at [494, 303] on div "Have questions about the subscription? Our expert can answer all your questions…" at bounding box center [502, 307] width 30 height 30
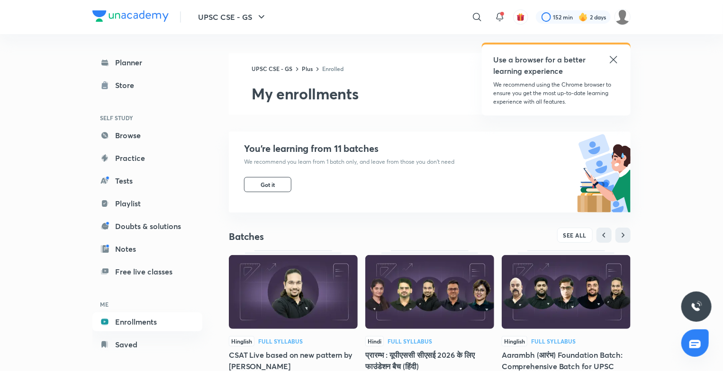
scroll to position [302, 0]
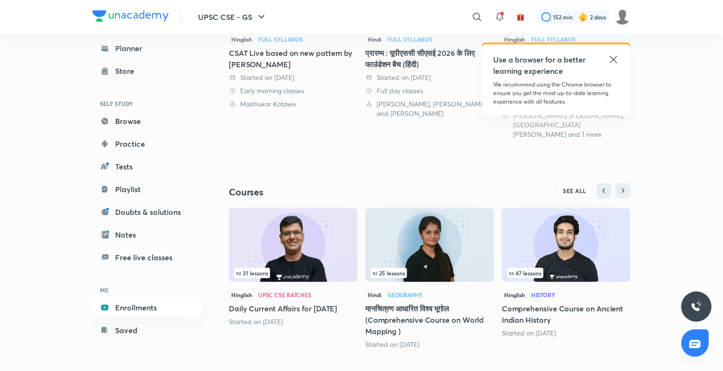
click at [616, 61] on icon at bounding box center [613, 59] width 11 height 11
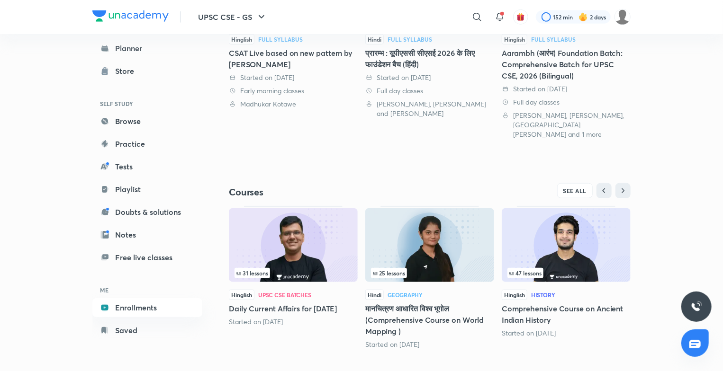
scroll to position [0, 0]
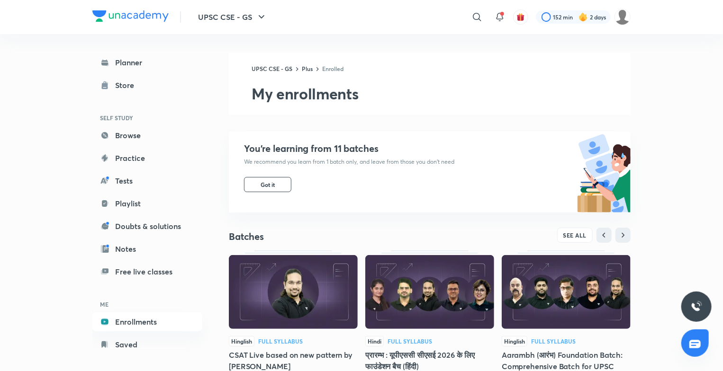
click at [552, 311] on img at bounding box center [565, 292] width 129 height 74
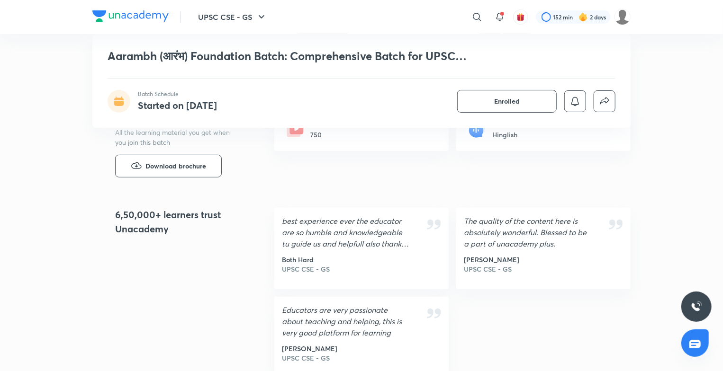
scroll to position [1624, 0]
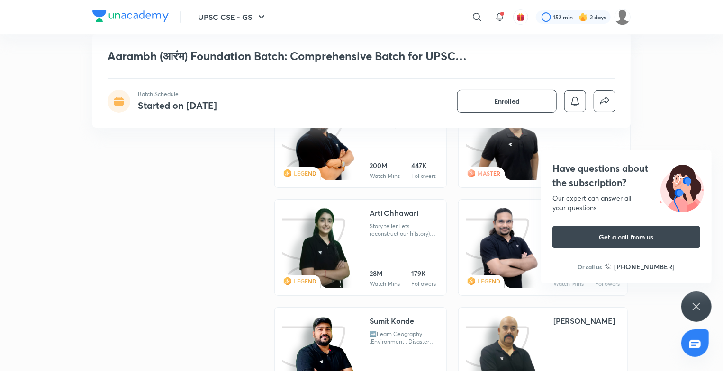
click at [512, 146] on img at bounding box center [509, 140] width 60 height 82
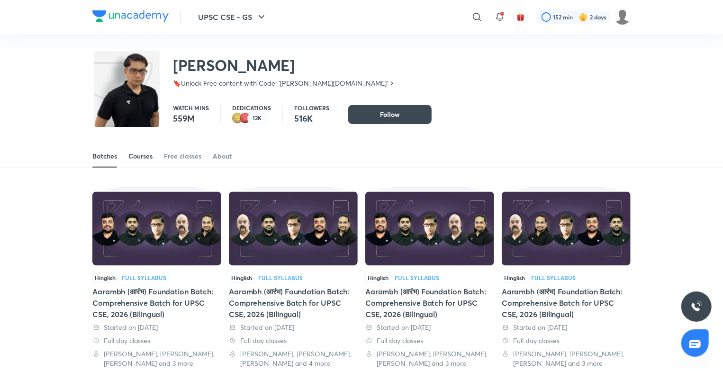
click at [145, 156] on div "Courses" at bounding box center [140, 156] width 24 height 9
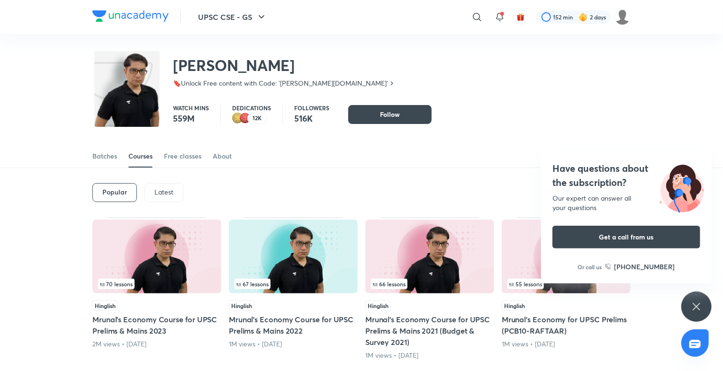
click at [165, 223] on img at bounding box center [156, 257] width 129 height 74
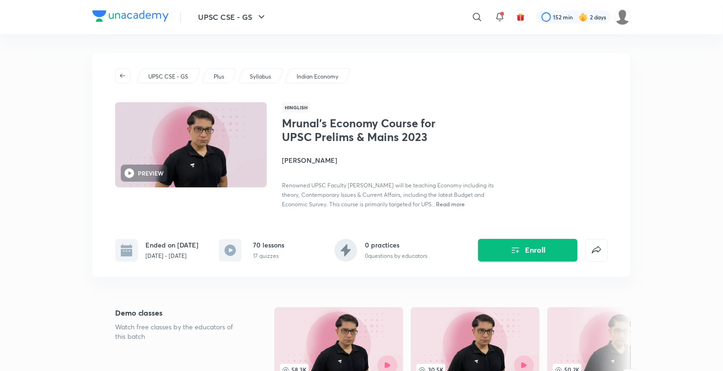
scroll to position [325, 0]
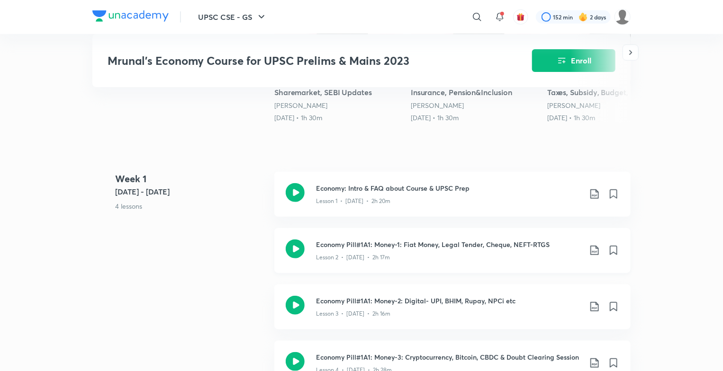
click at [298, 258] on icon at bounding box center [295, 249] width 19 height 19
